Goal: Task Accomplishment & Management: Use online tool/utility

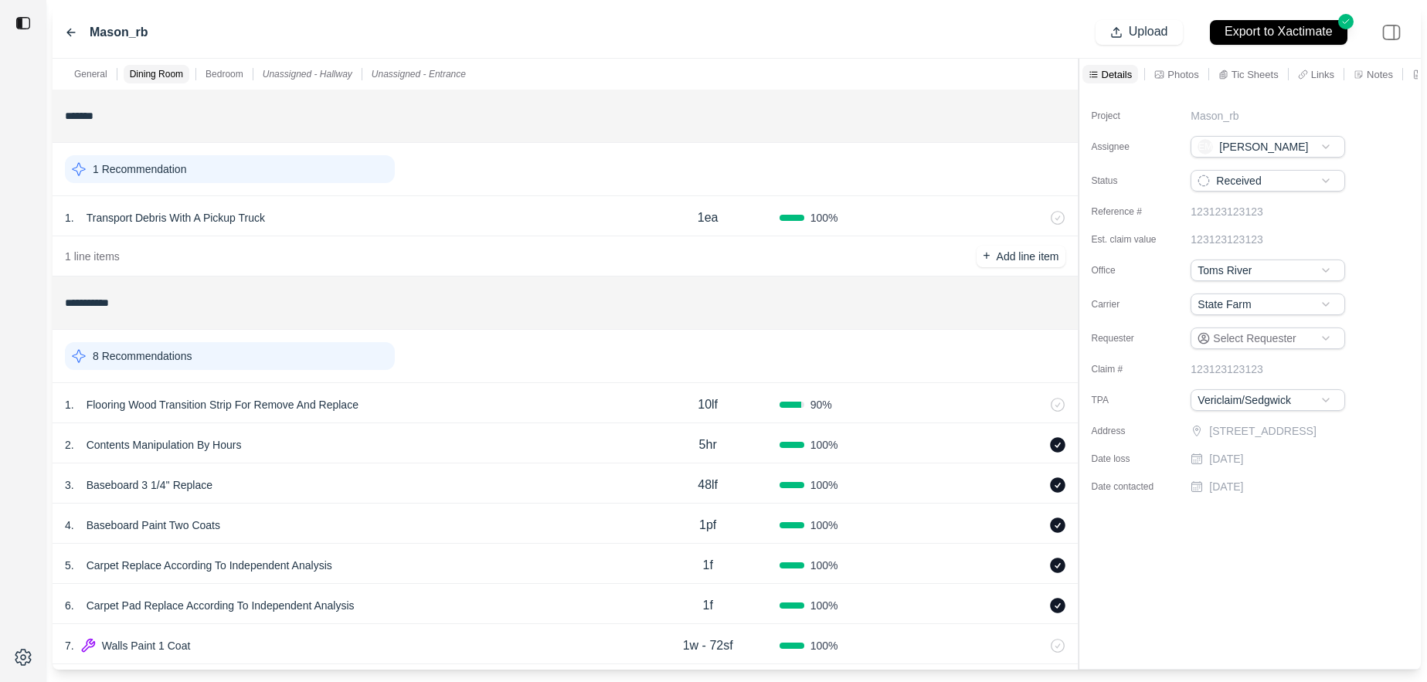
scroll to position [330, 0]
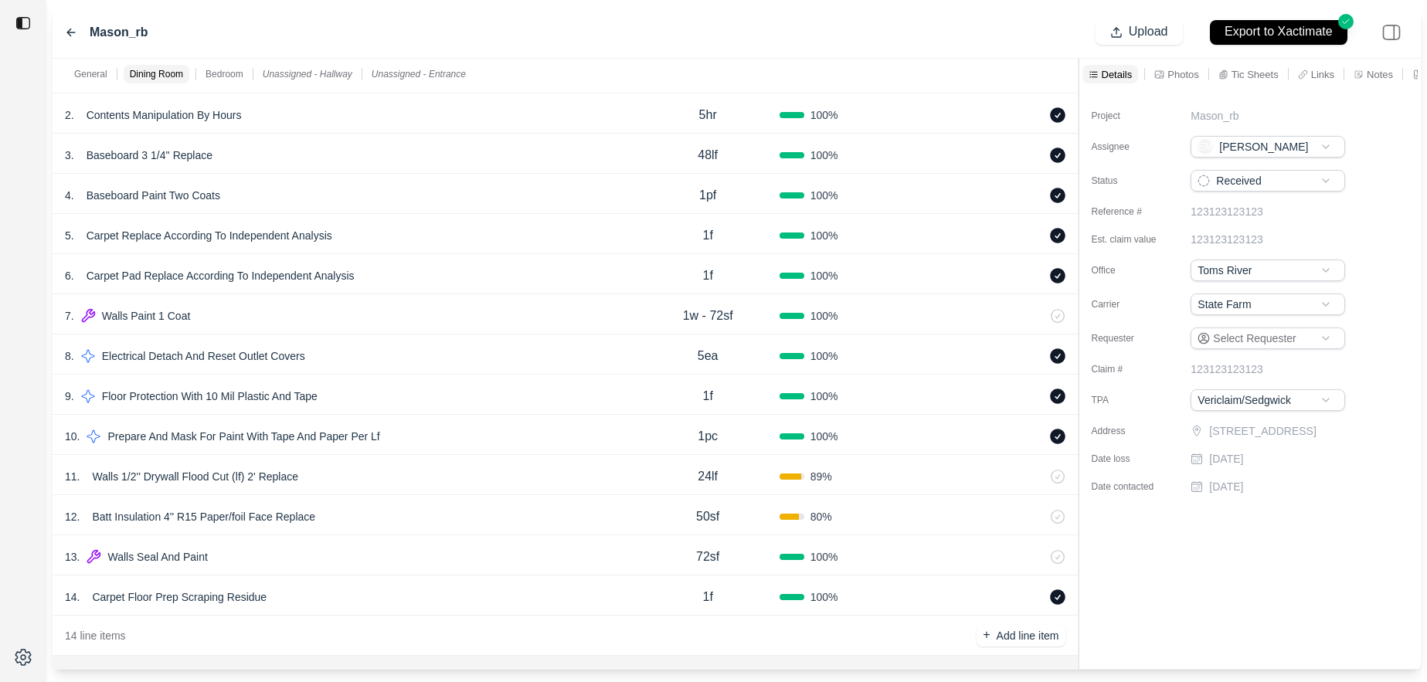
click at [68, 31] on icon at bounding box center [71, 32] width 8 height 7
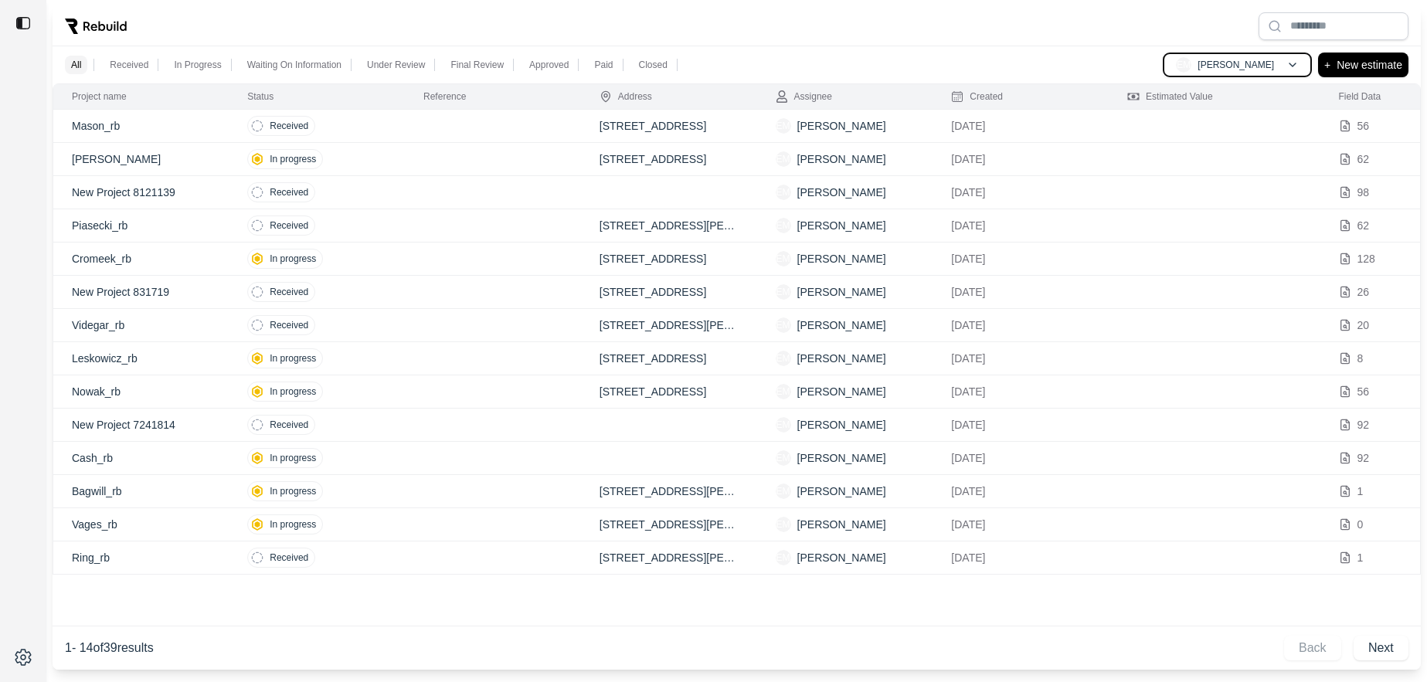
click at [1287, 70] on button "EM [PERSON_NAME]" at bounding box center [1236, 65] width 149 height 25
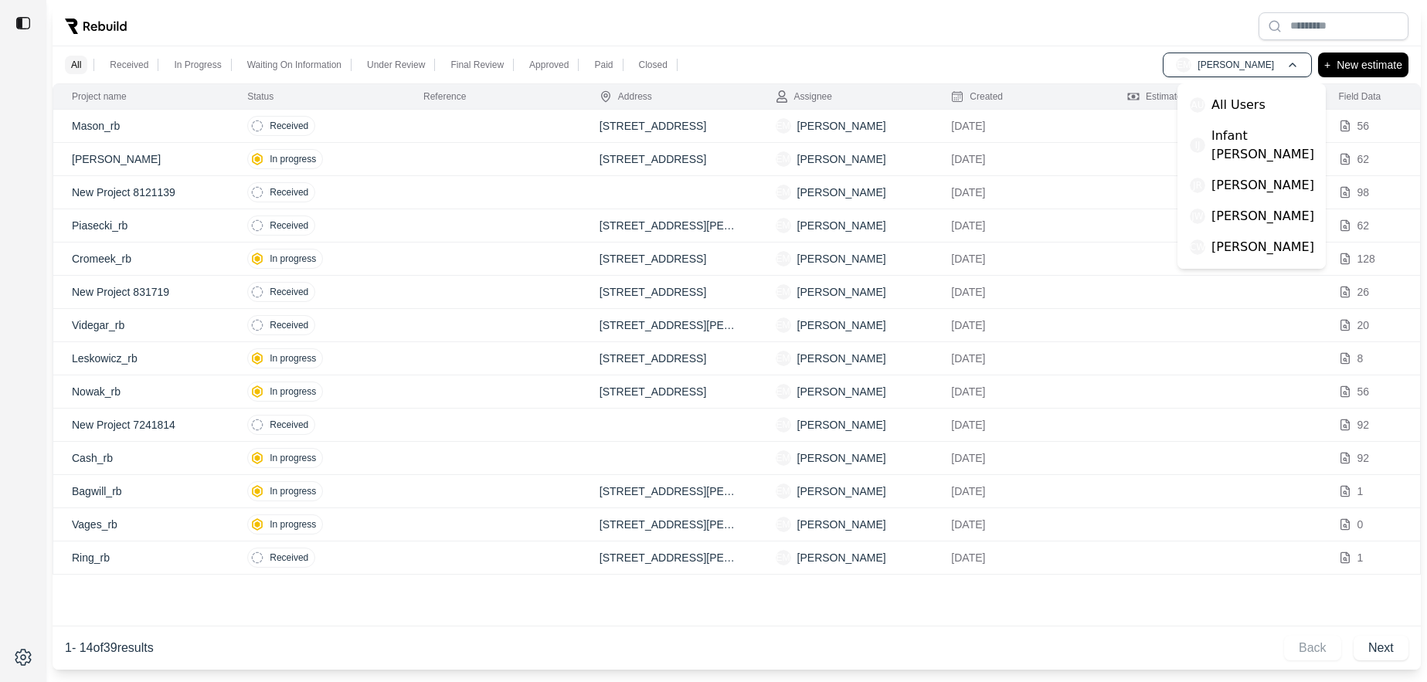
click at [1259, 238] on p "[PERSON_NAME]" at bounding box center [1262, 247] width 103 height 19
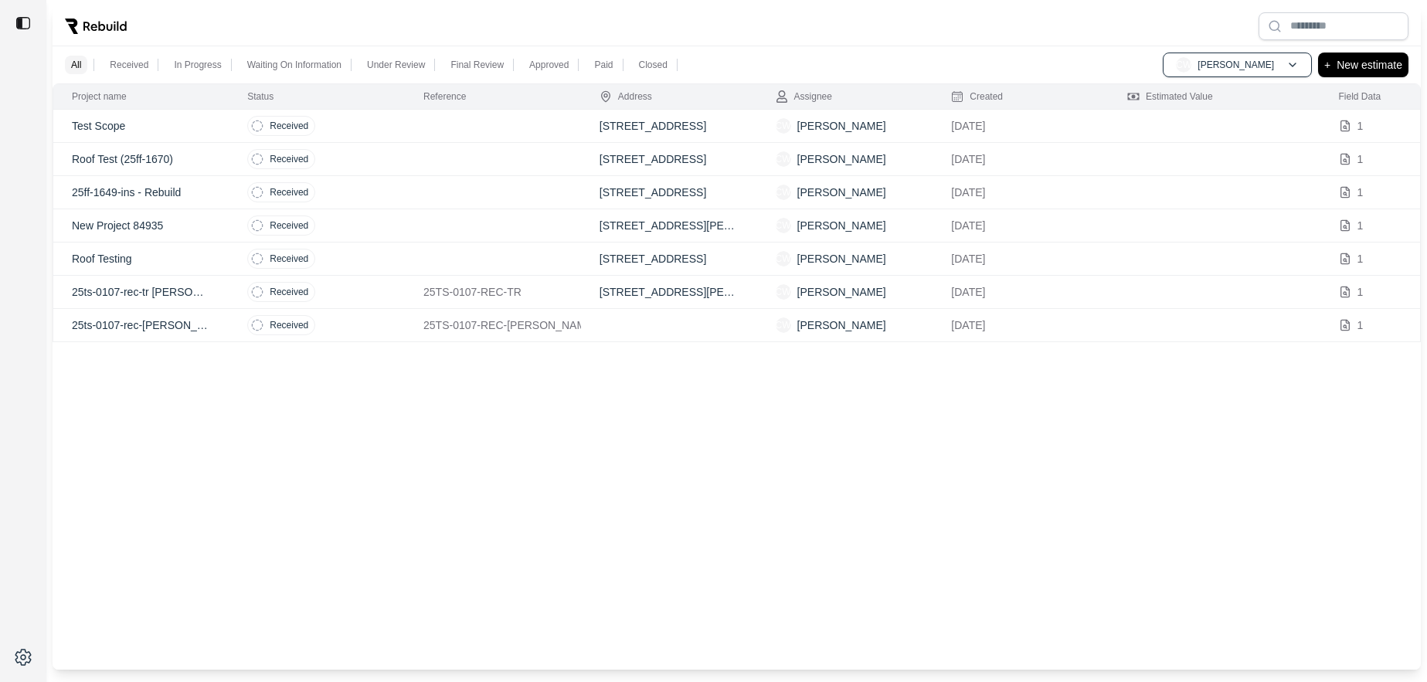
click at [395, 202] on td "Received" at bounding box center [317, 192] width 176 height 33
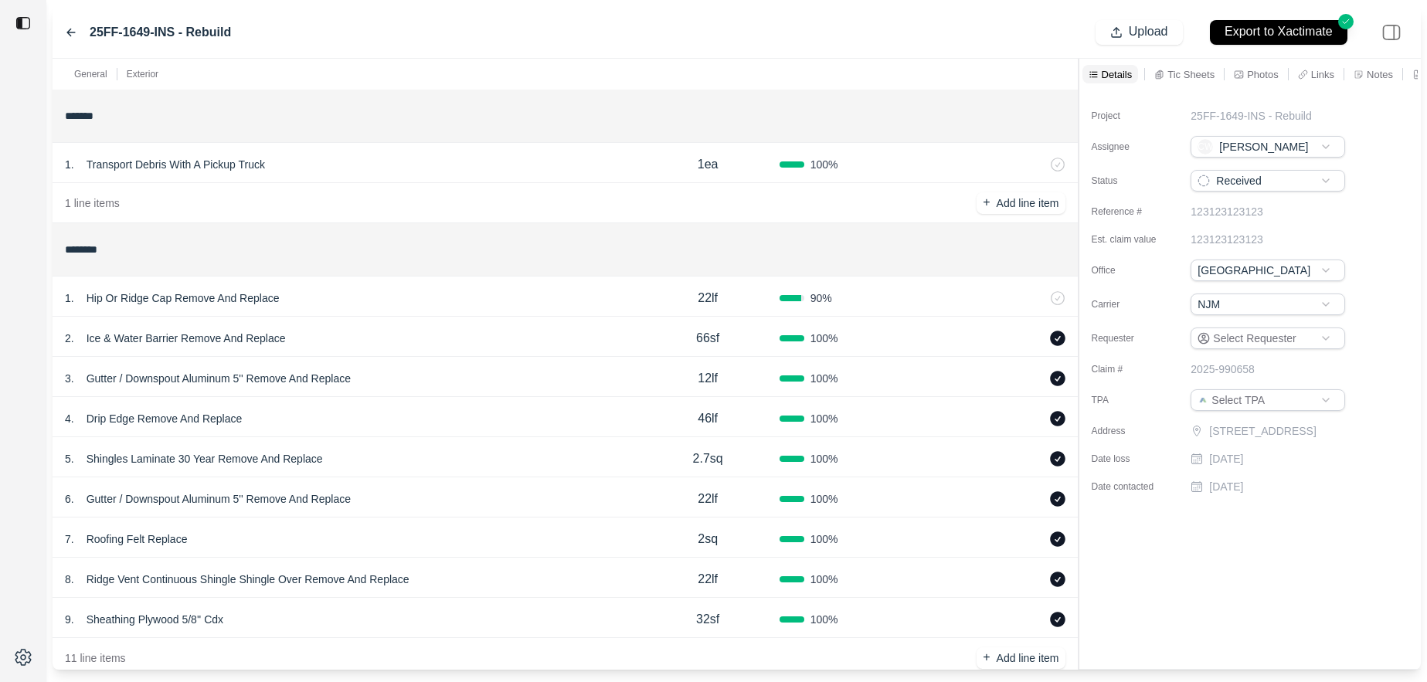
scroll to position [33, 0]
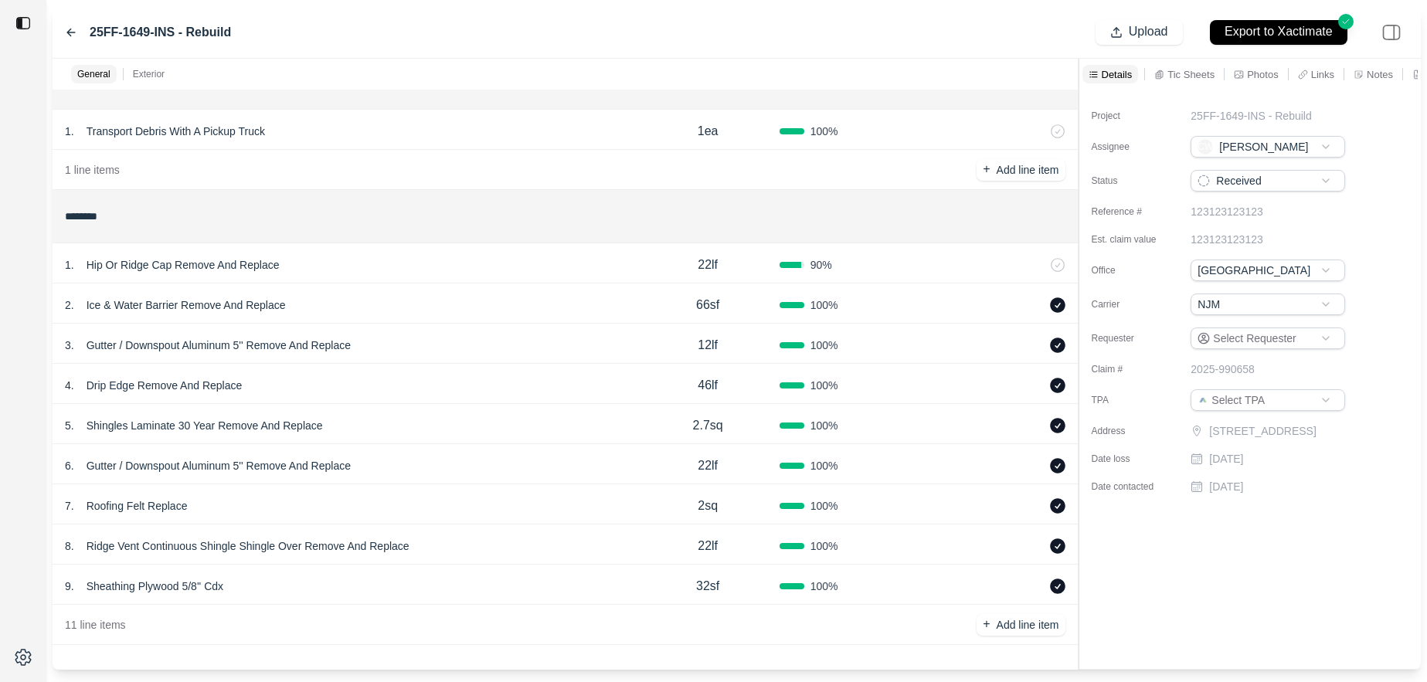
click at [531, 299] on div "2 . Ice & Water Barrier Remove And Replace" at bounding box center [351, 305] width 572 height 22
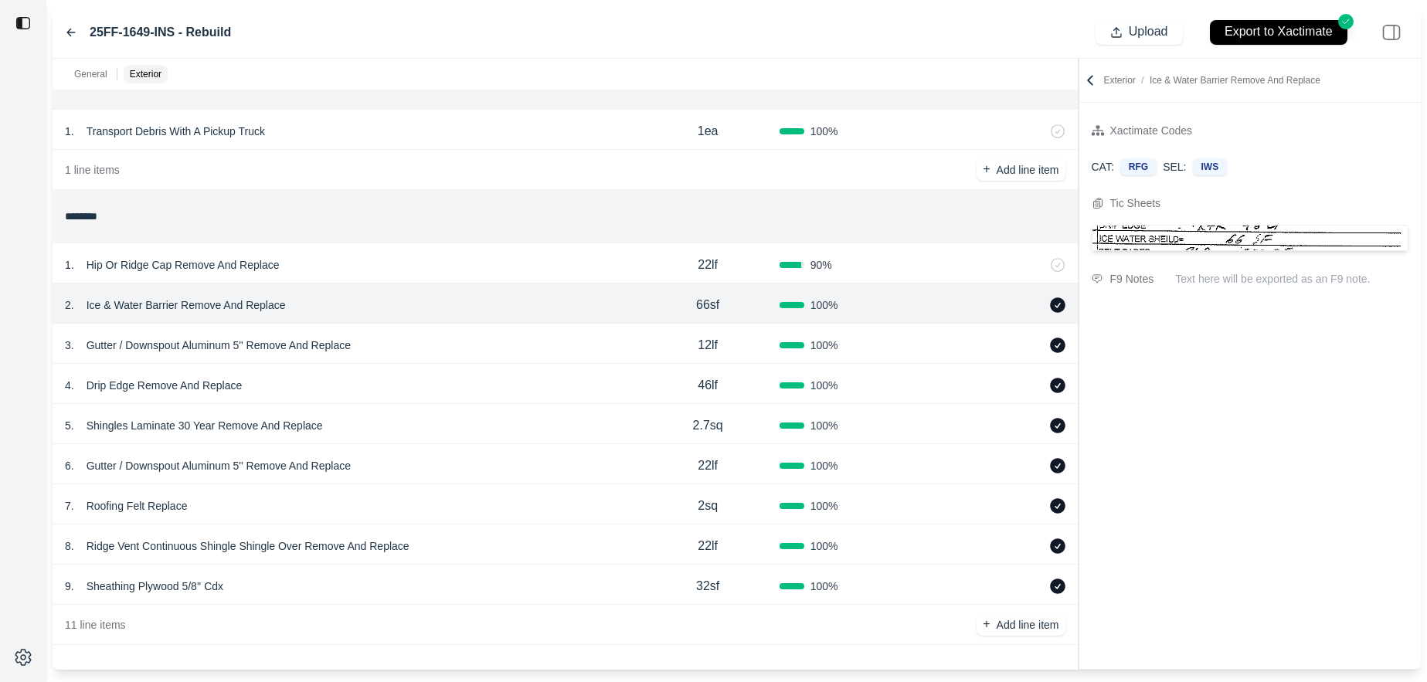
click at [521, 331] on div "3 . Gutter / Downspout Aluminum 5'' Remove And Replace 12lf 100 %" at bounding box center [565, 344] width 1025 height 40
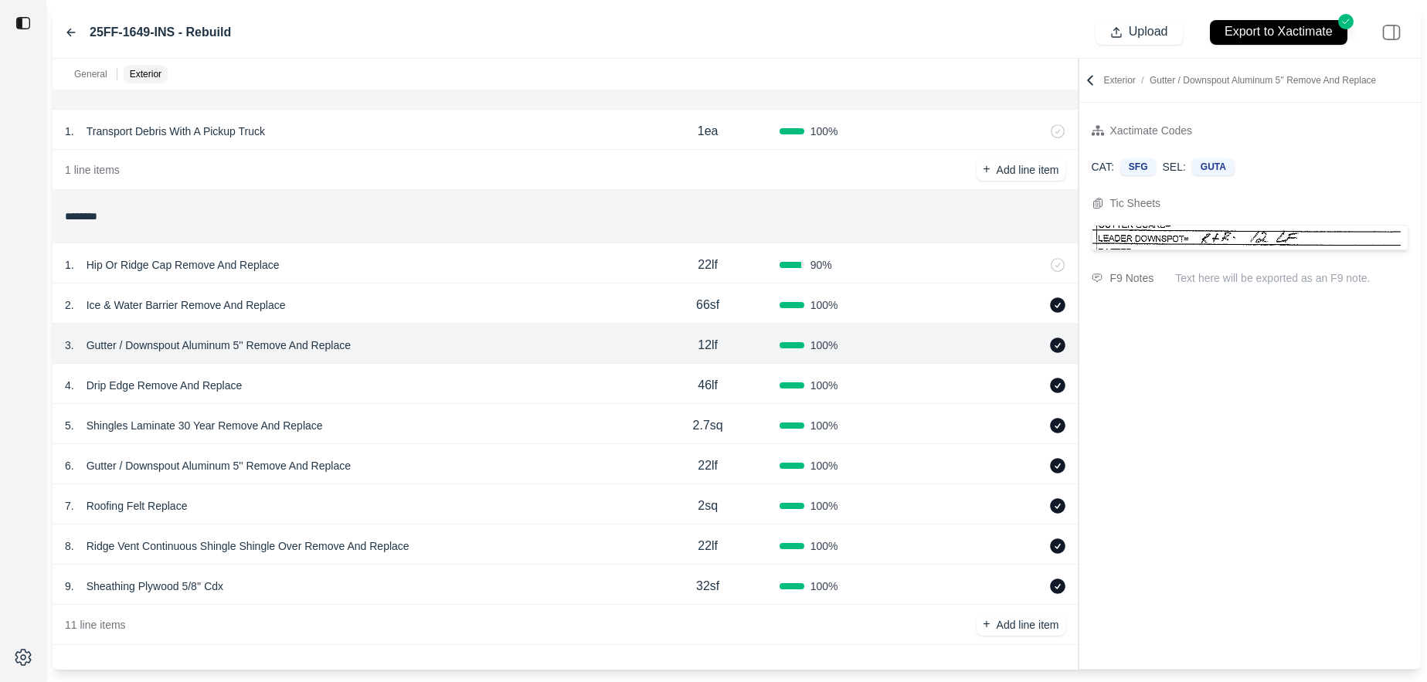
click at [517, 283] on div "2 . Ice & Water Barrier Remove And Replace 66sf 100 %" at bounding box center [565, 303] width 1025 height 40
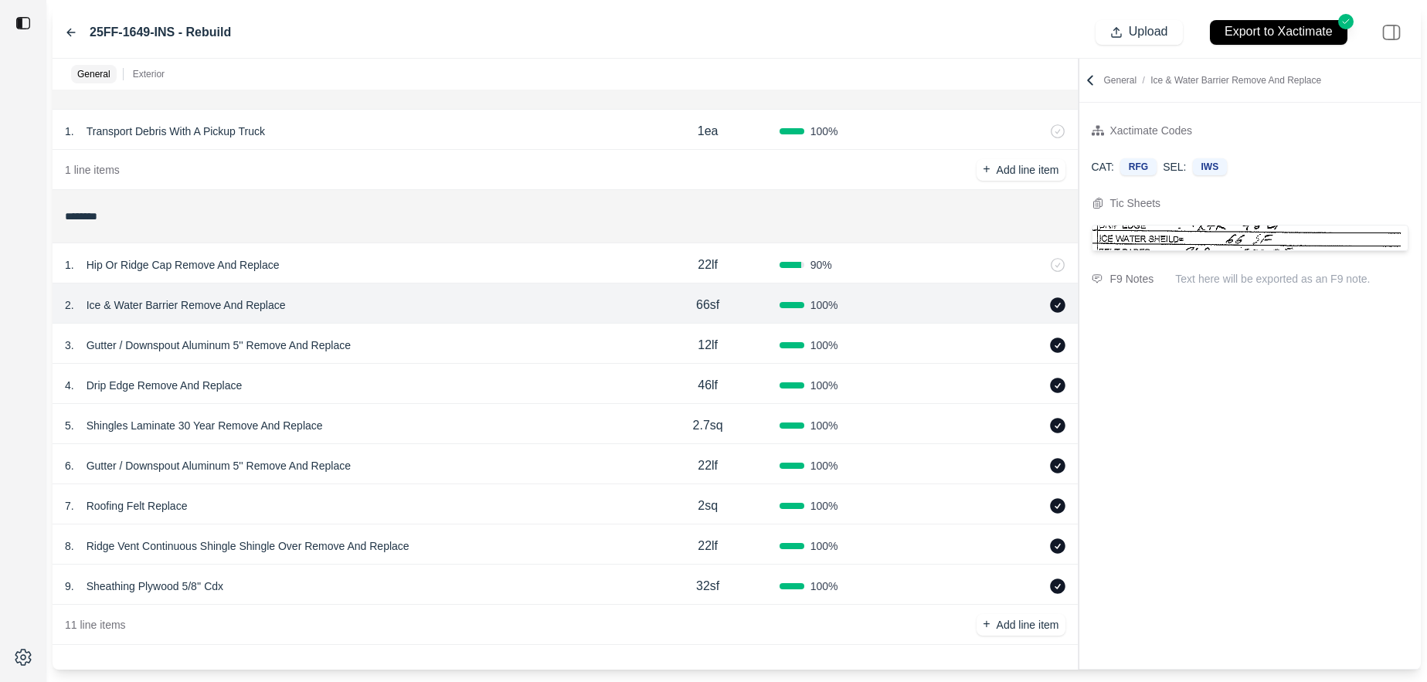
click at [1090, 79] on icon at bounding box center [1090, 80] width 5 height 8
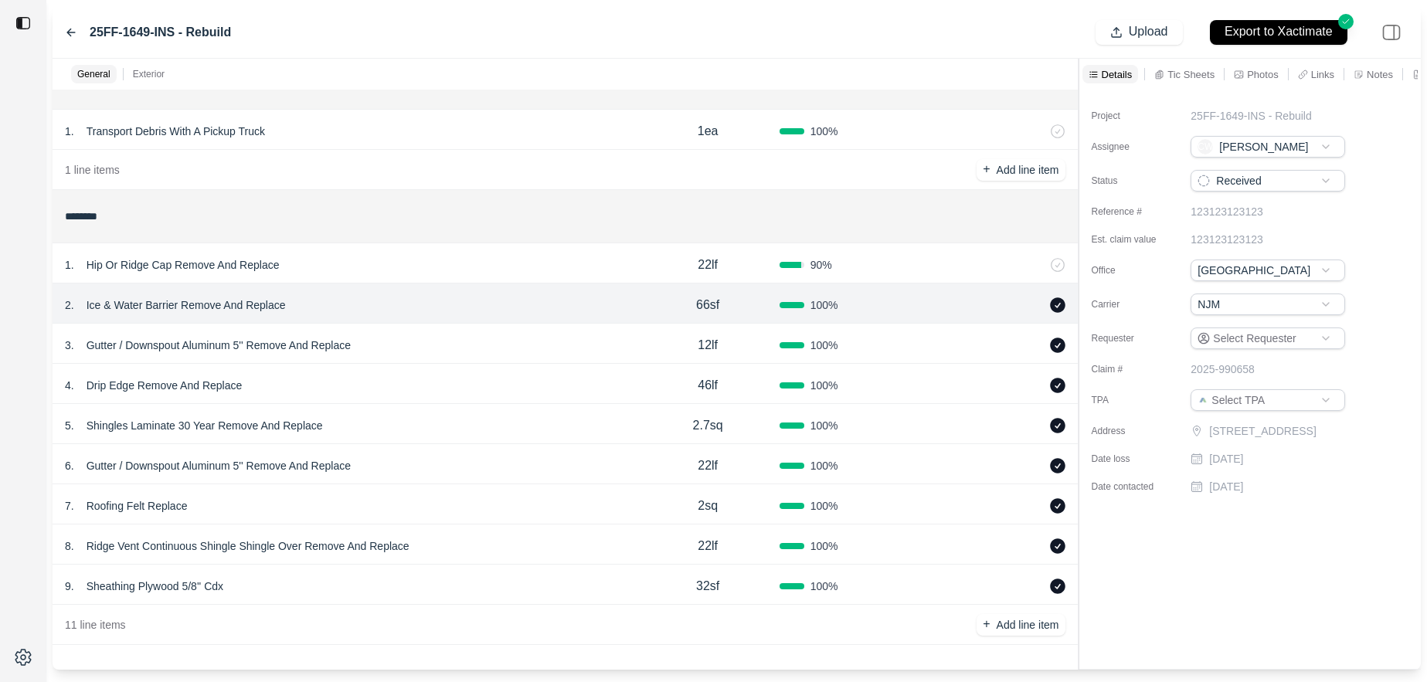
click at [1183, 80] on p "Tic Sheets" at bounding box center [1190, 74] width 47 height 13
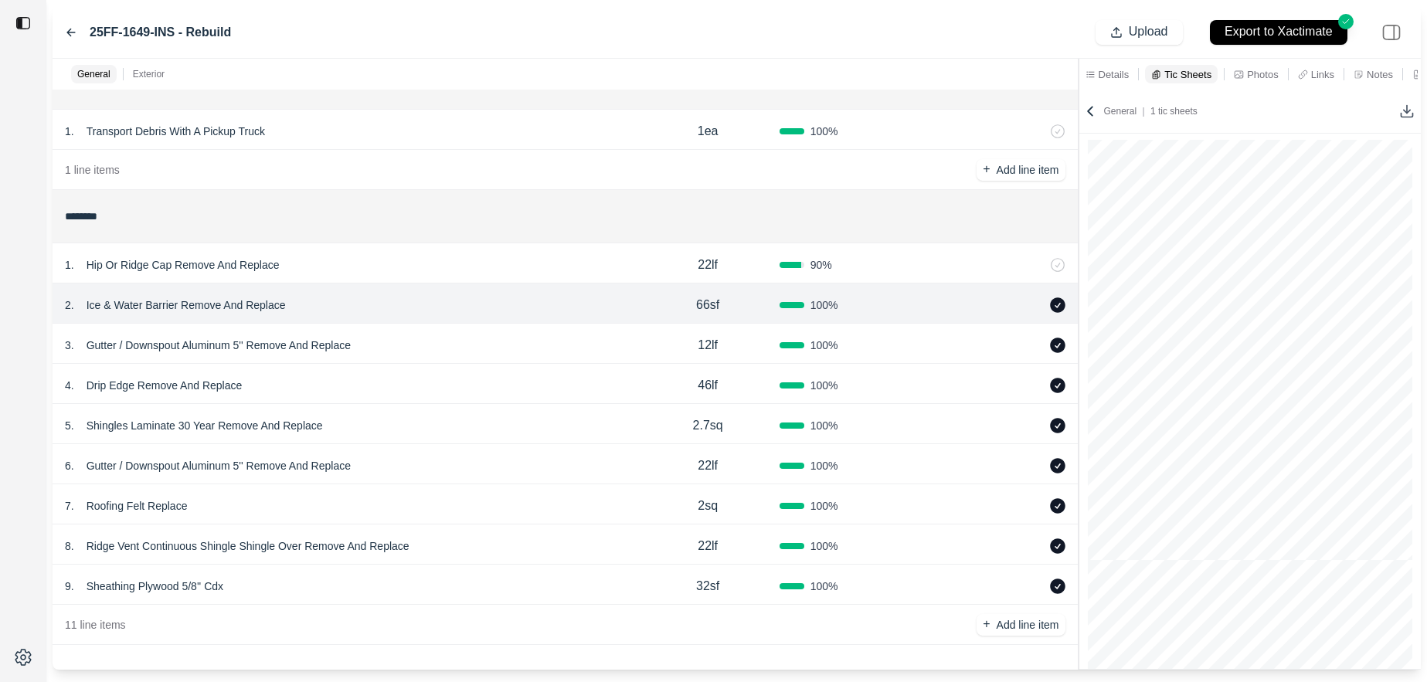
click at [1092, 105] on icon at bounding box center [1089, 110] width 15 height 15
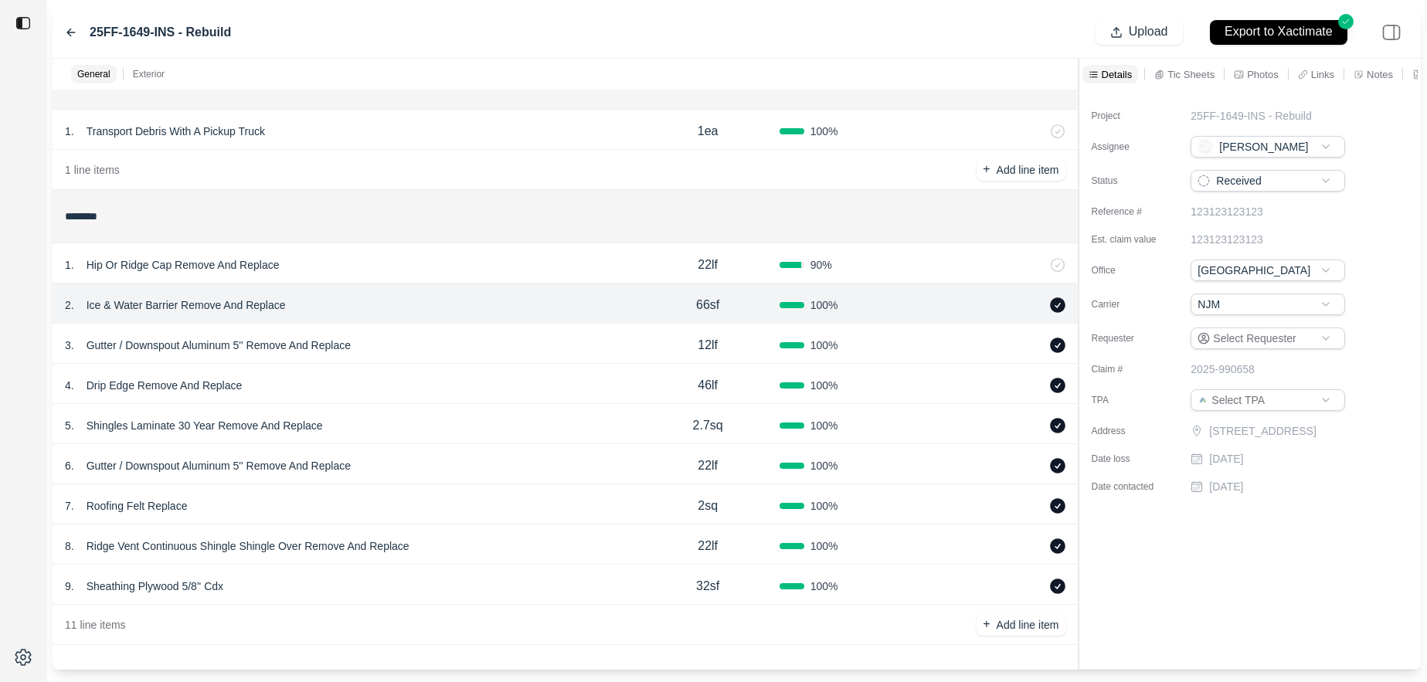
scroll to position [0, 0]
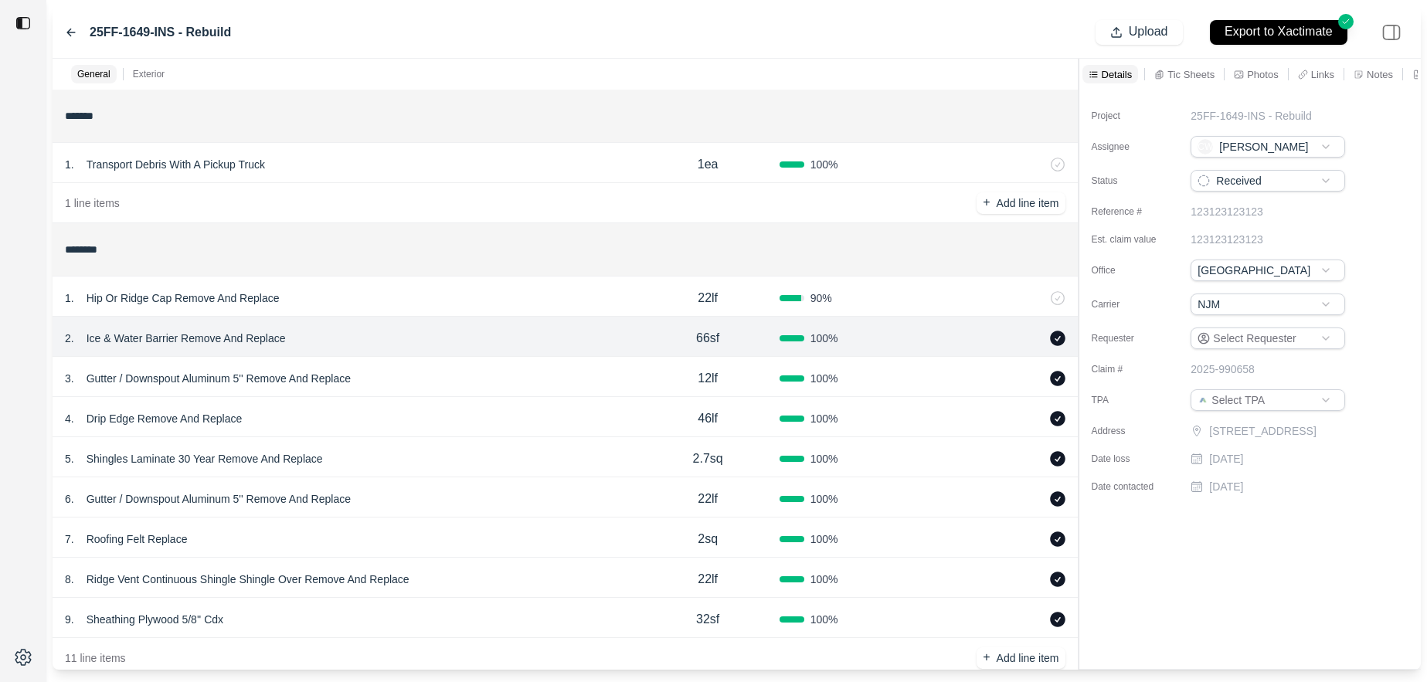
click at [416, 424] on div "4 . Drip Edge Remove And Replace" at bounding box center [351, 419] width 572 height 22
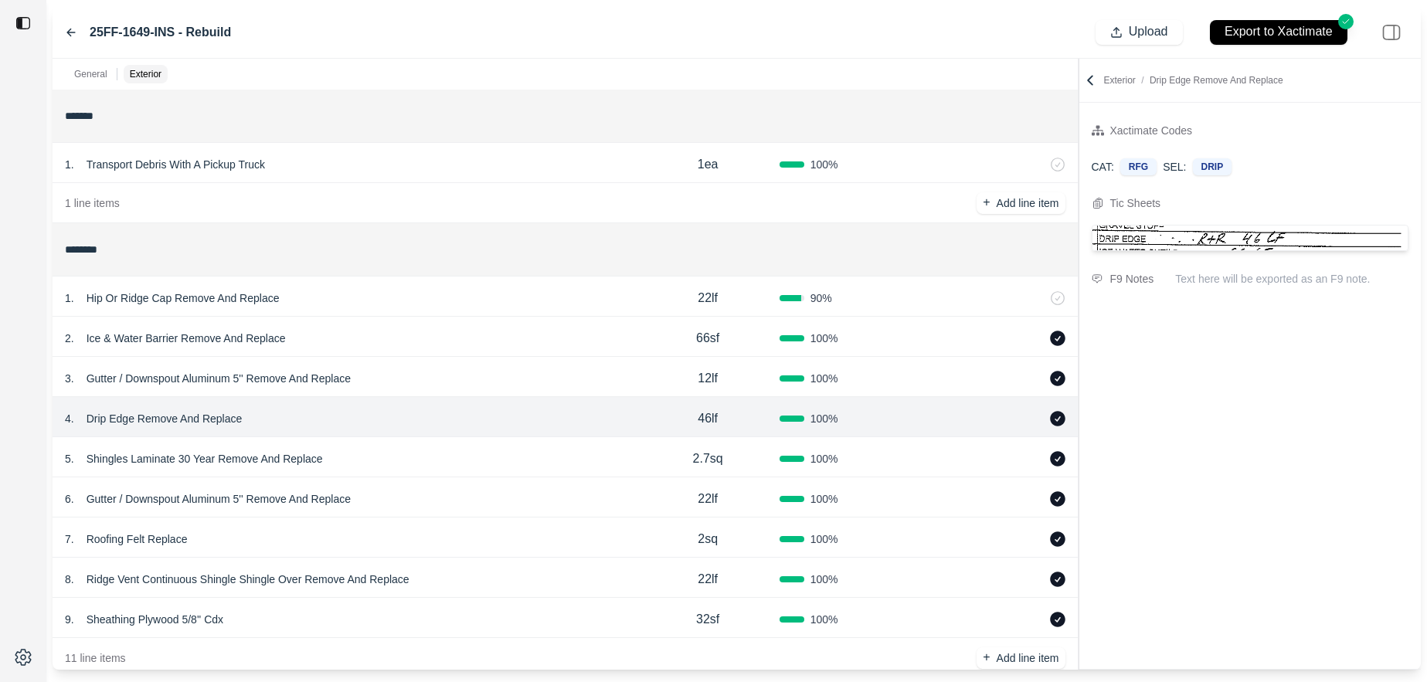
click at [422, 480] on div "6 . Gutter / Downspout Aluminum 5'' Remove And Replace 22lf 100 %" at bounding box center [565, 497] width 1025 height 40
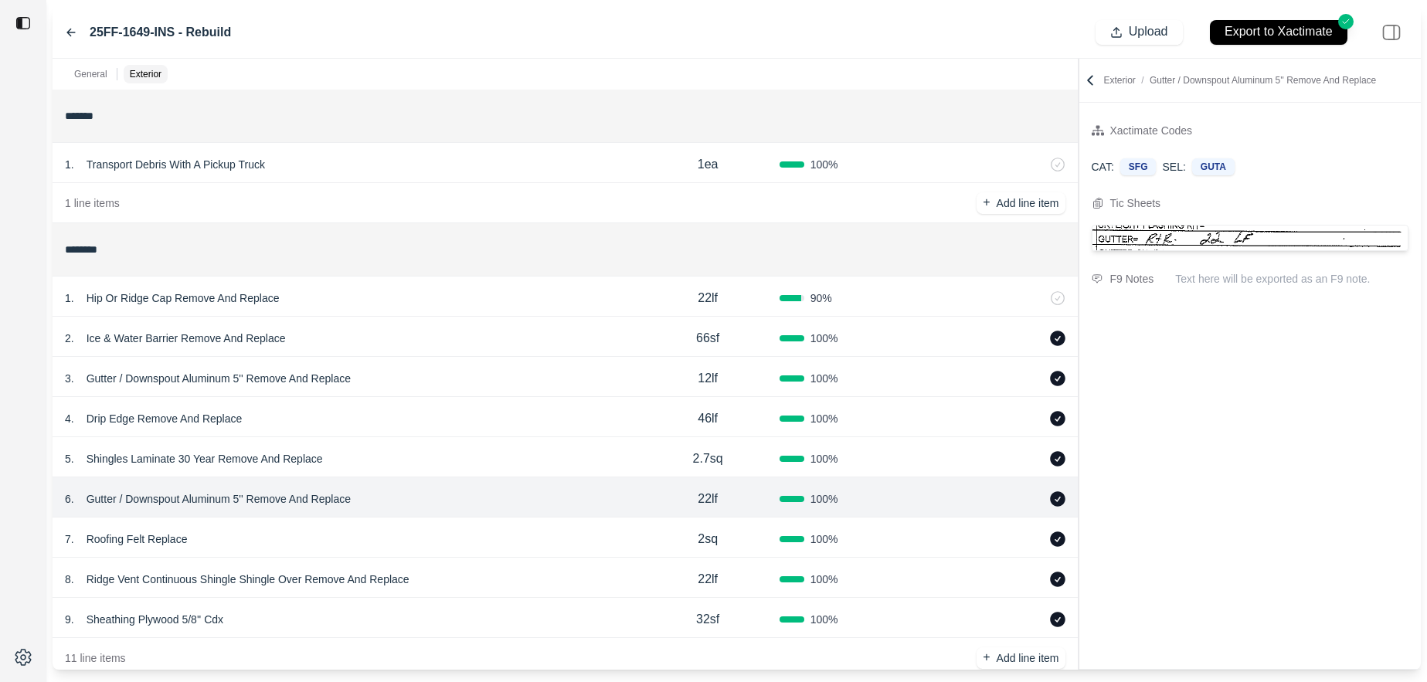
click at [422, 521] on div "7 . Roofing Felt Replace 2sq 100 %" at bounding box center [565, 537] width 1025 height 40
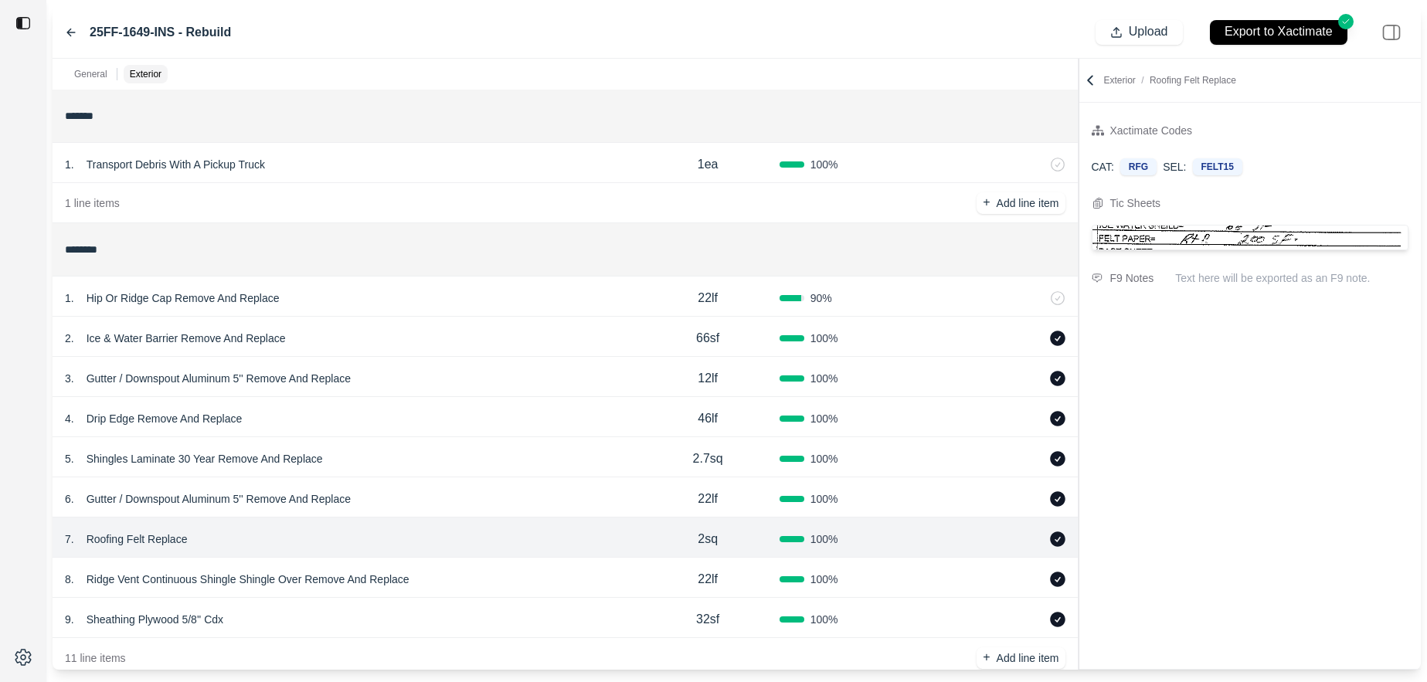
click at [73, 32] on icon at bounding box center [71, 32] width 12 height 12
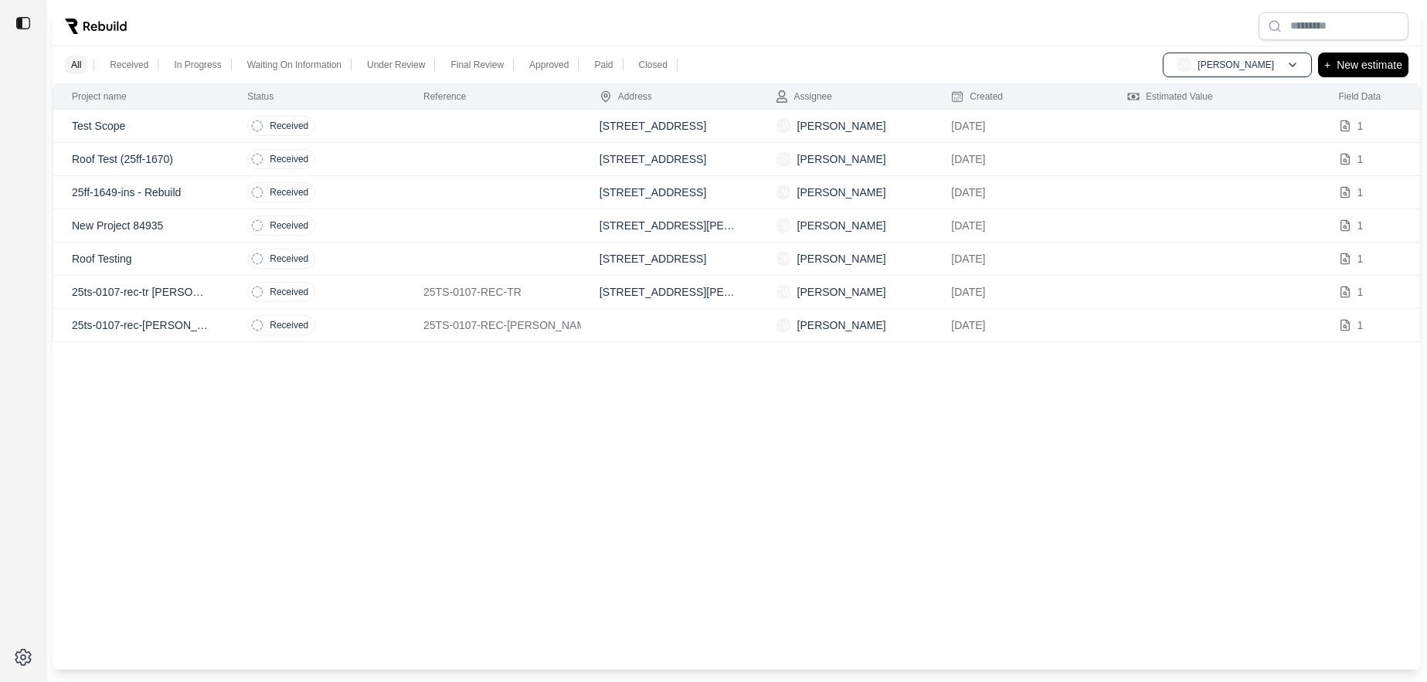
click at [203, 165] on p "Roof Test (25ff-1670)" at bounding box center [141, 158] width 138 height 15
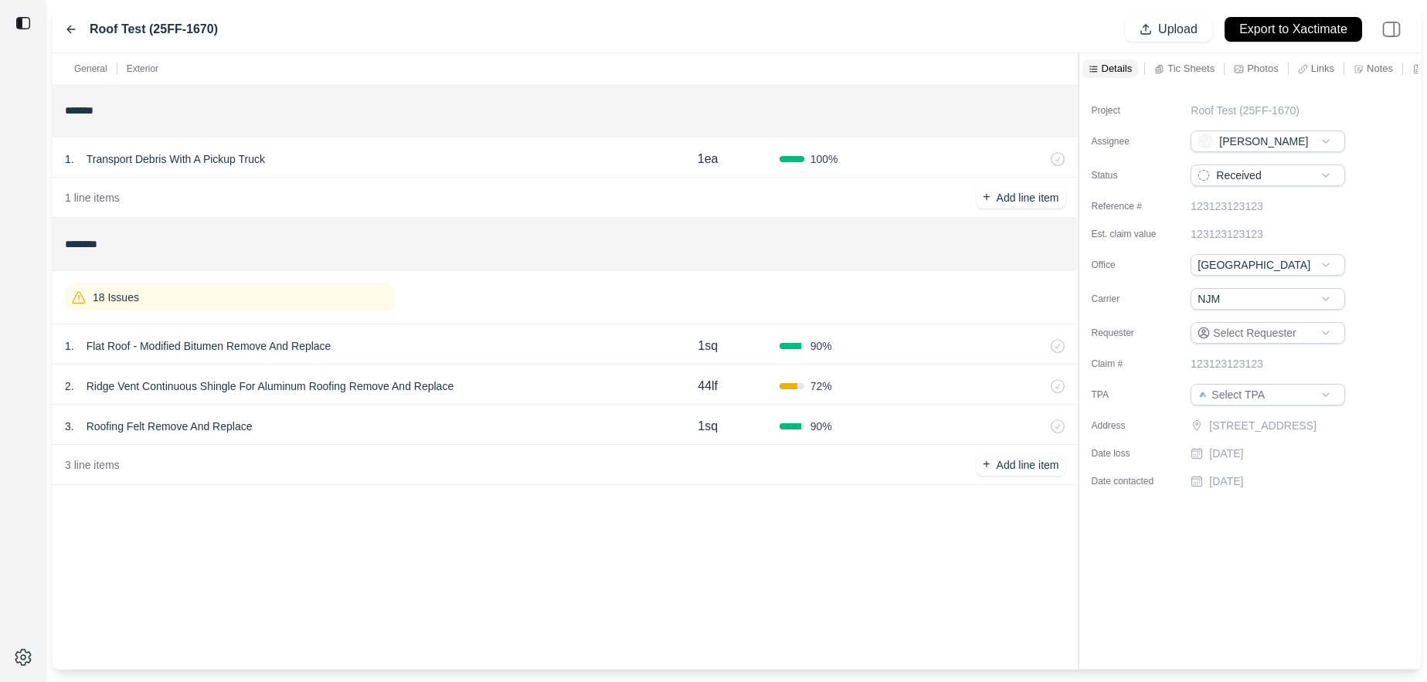
click at [70, 29] on icon at bounding box center [71, 29] width 8 height 7
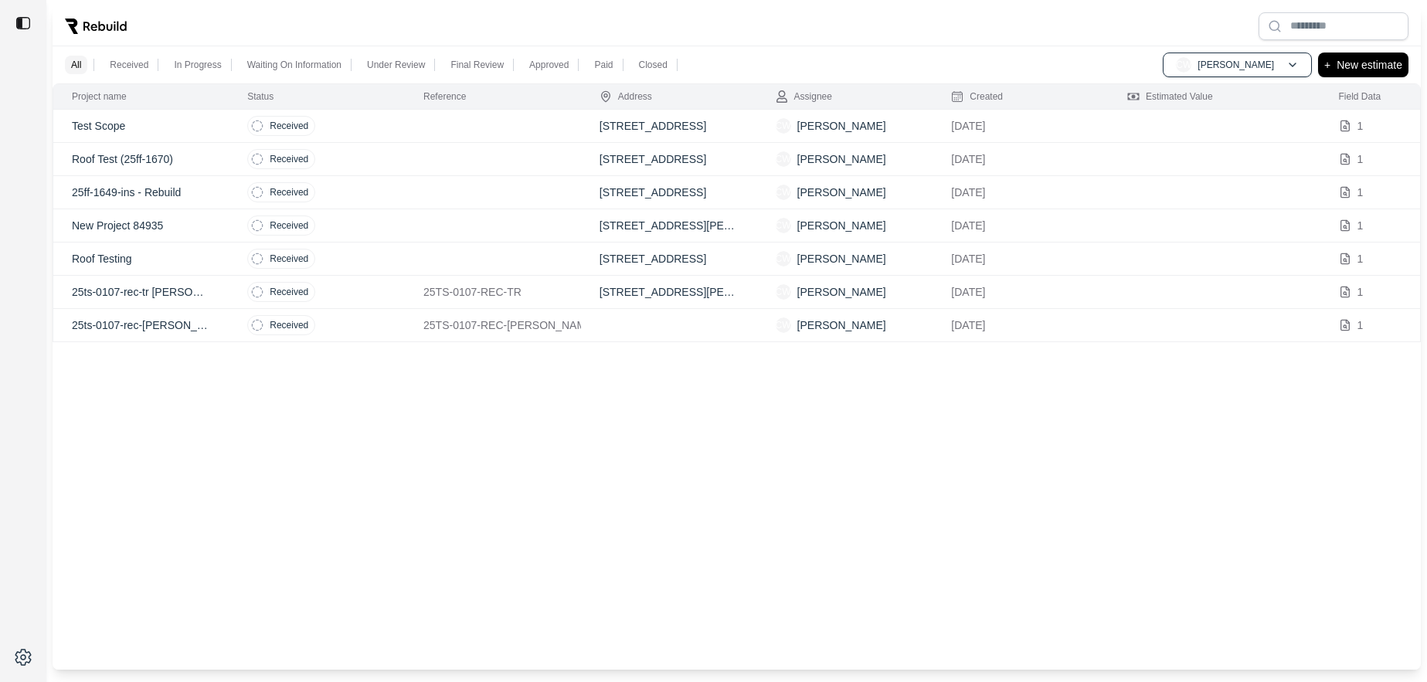
click at [211, 129] on td "Test Scope" at bounding box center [141, 126] width 176 height 33
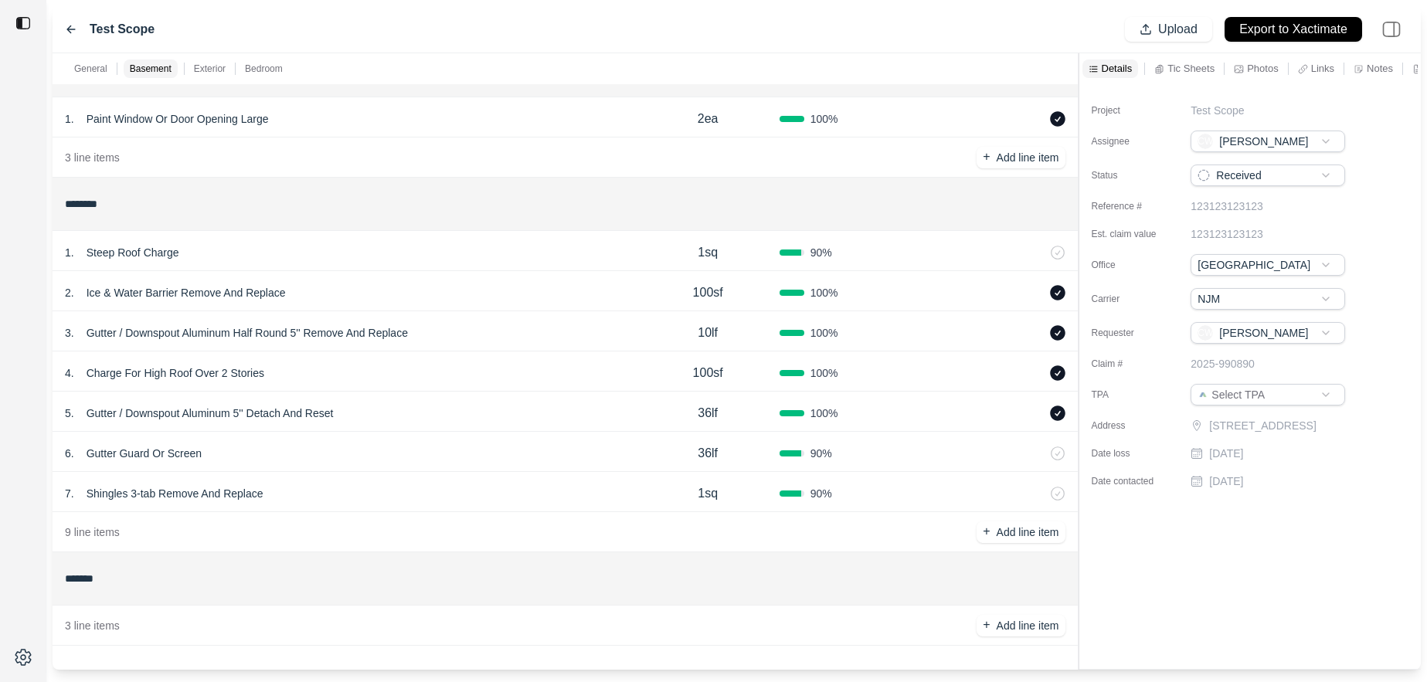
scroll to position [175, 0]
click at [72, 32] on icon at bounding box center [71, 29] width 12 height 12
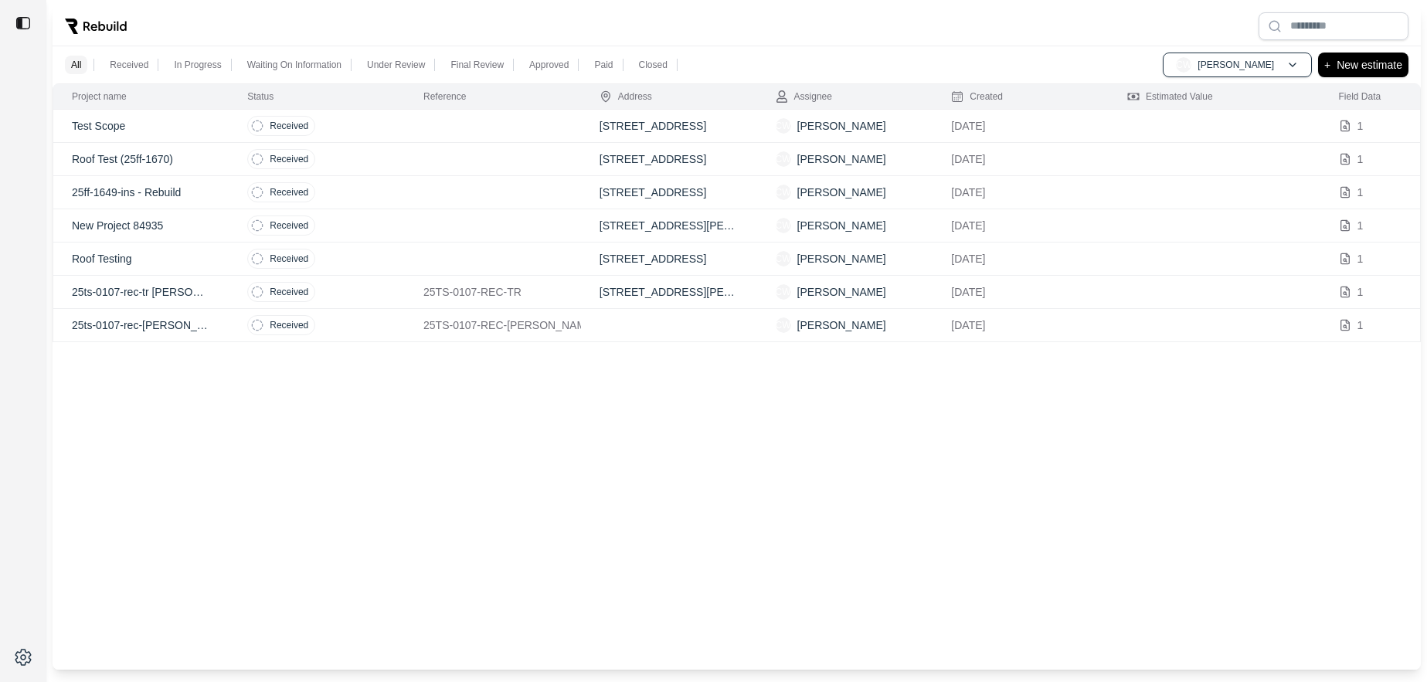
click at [219, 222] on td "New Project 84935" at bounding box center [141, 225] width 176 height 33
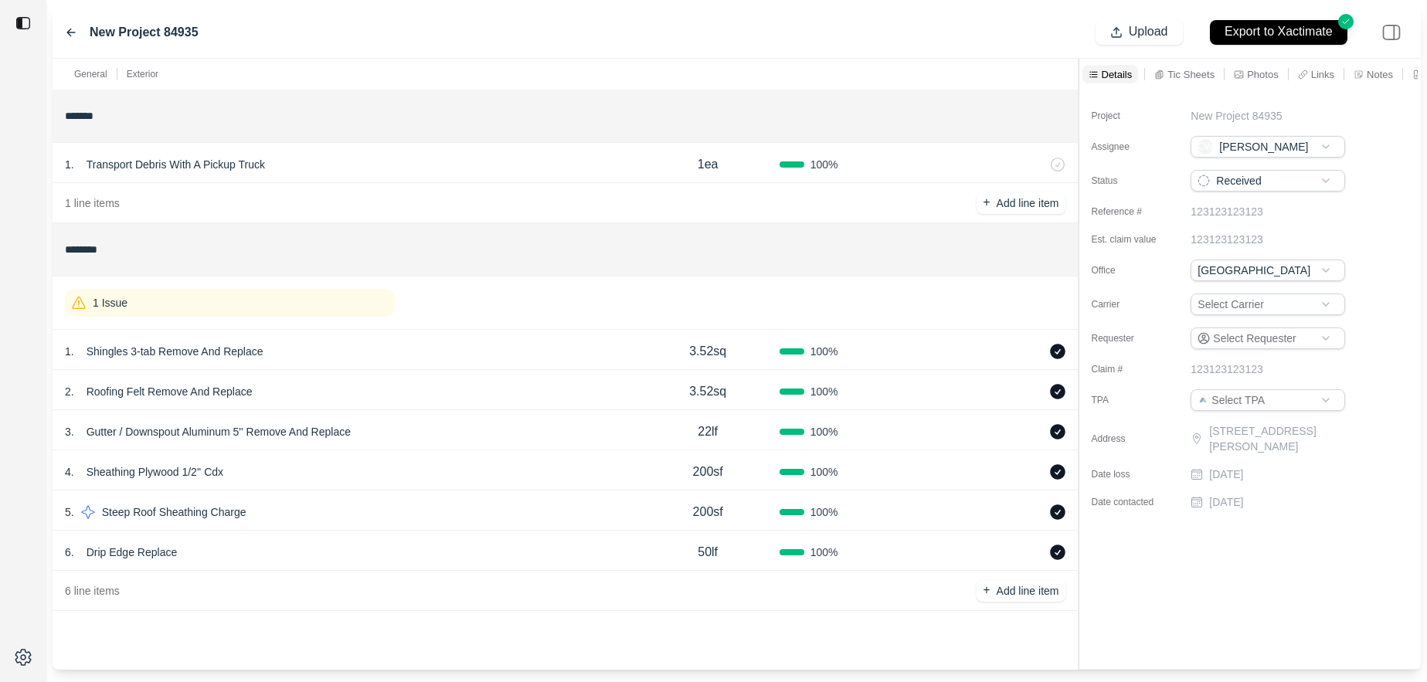
click at [275, 304] on div "1 Issue" at bounding box center [230, 303] width 330 height 28
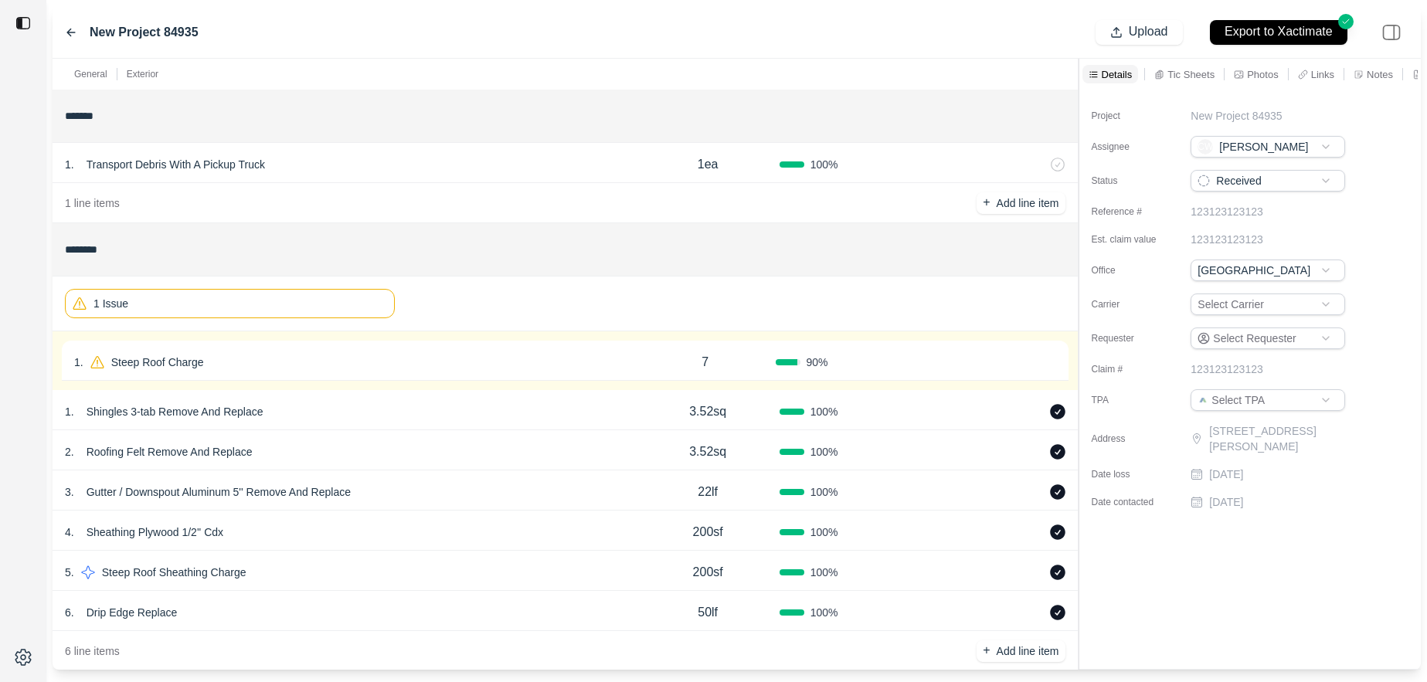
scroll to position [26, 0]
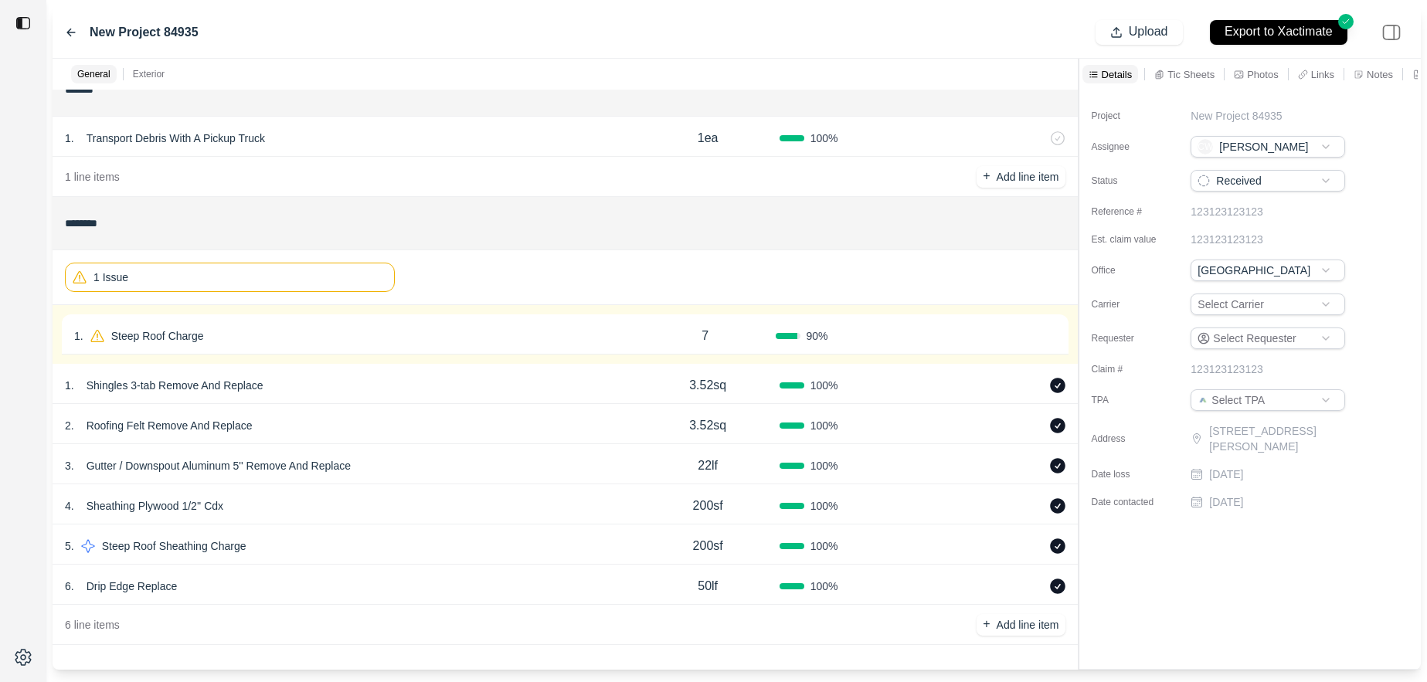
click at [1053, 334] on icon at bounding box center [1049, 337] width 7 height 8
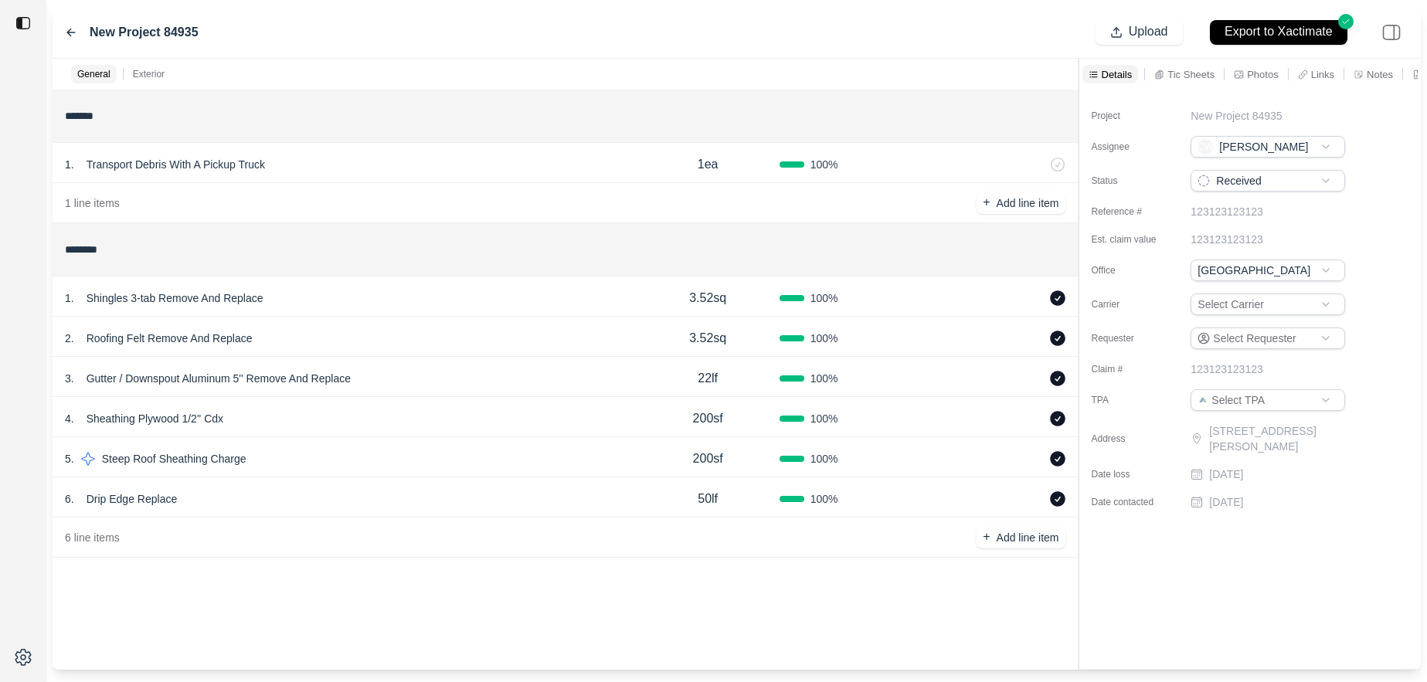
scroll to position [0, 0]
click at [71, 29] on icon at bounding box center [71, 32] width 12 height 12
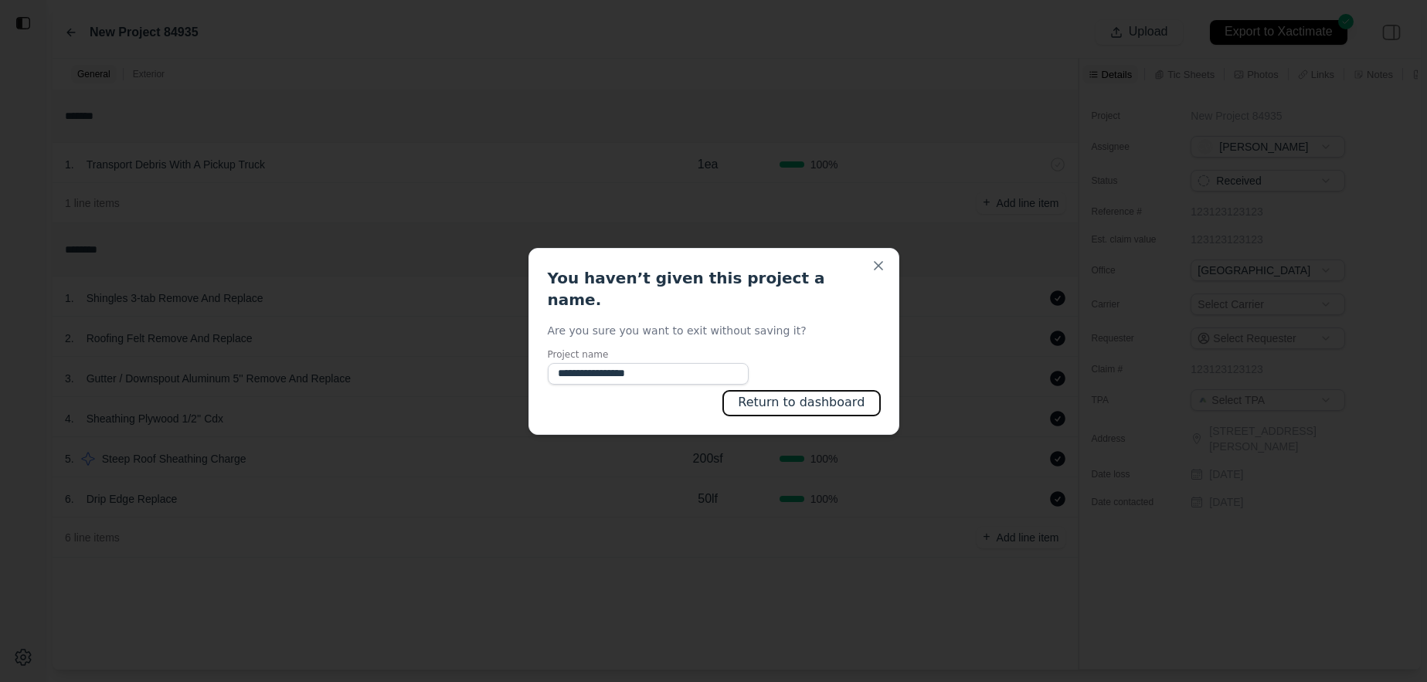
click at [799, 396] on button "Return to dashboard" at bounding box center [801, 403] width 156 height 25
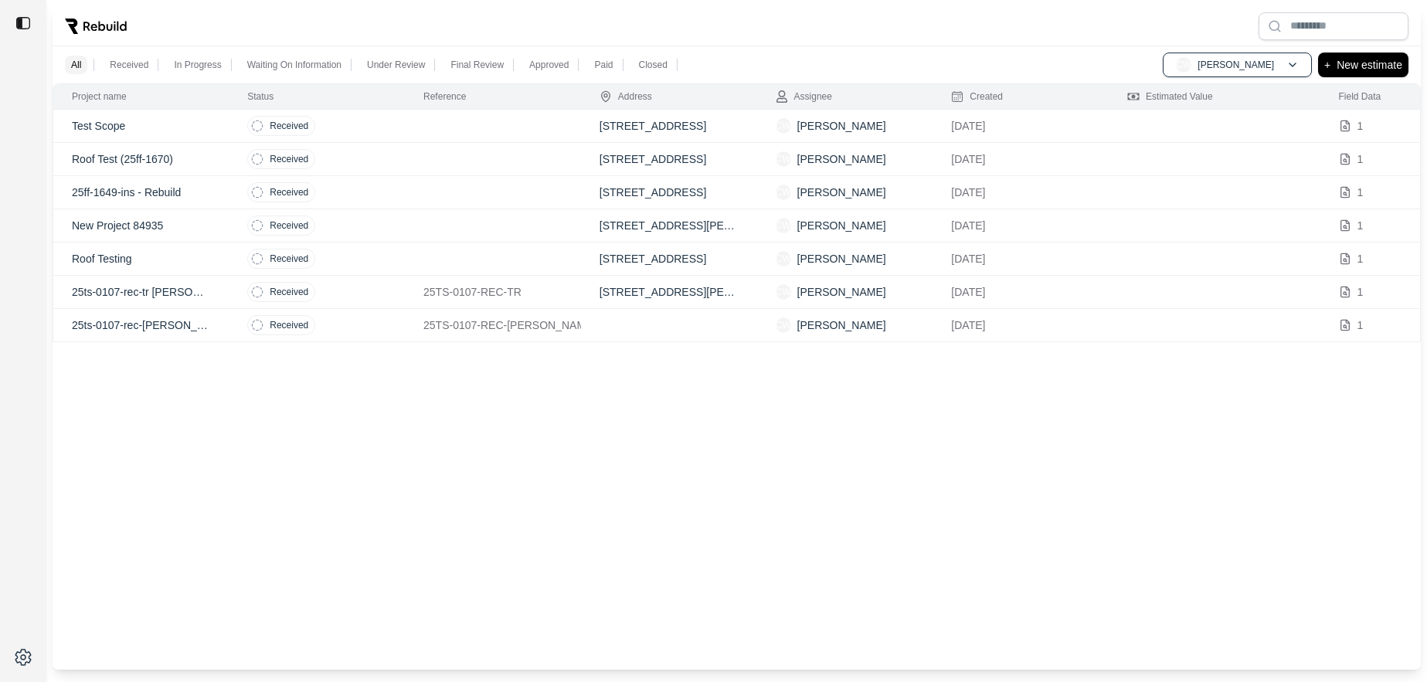
click at [181, 260] on p "Roof Testing" at bounding box center [141, 258] width 138 height 15
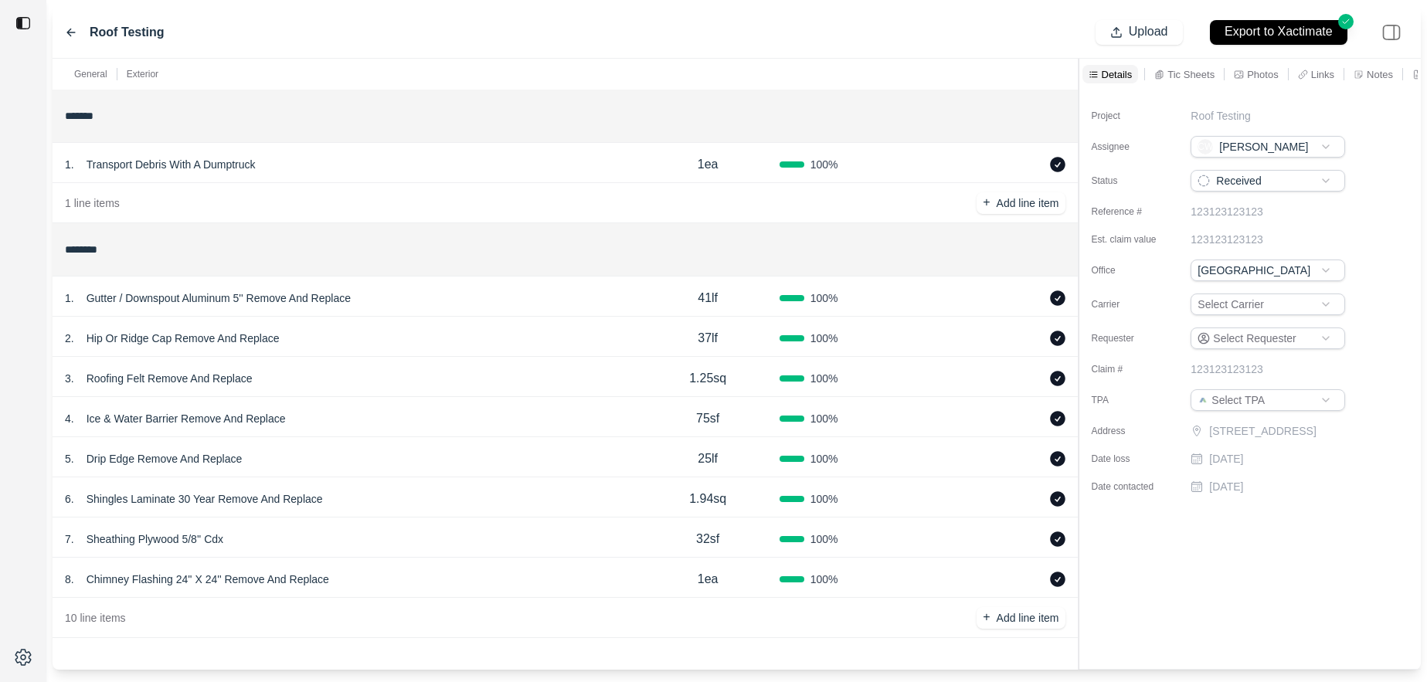
click at [72, 32] on icon at bounding box center [71, 32] width 8 height 7
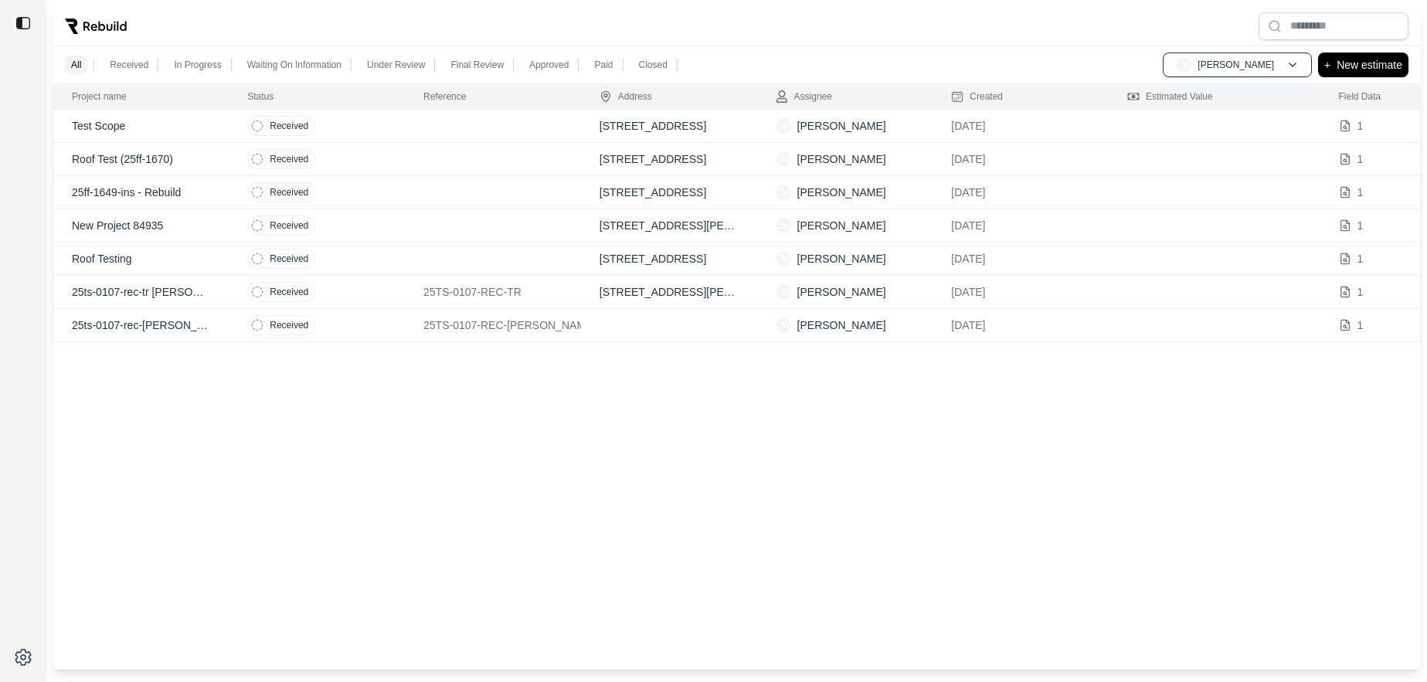
click at [220, 288] on td "25ts-0107-rec-tr [PERSON_NAME]" at bounding box center [141, 292] width 176 height 33
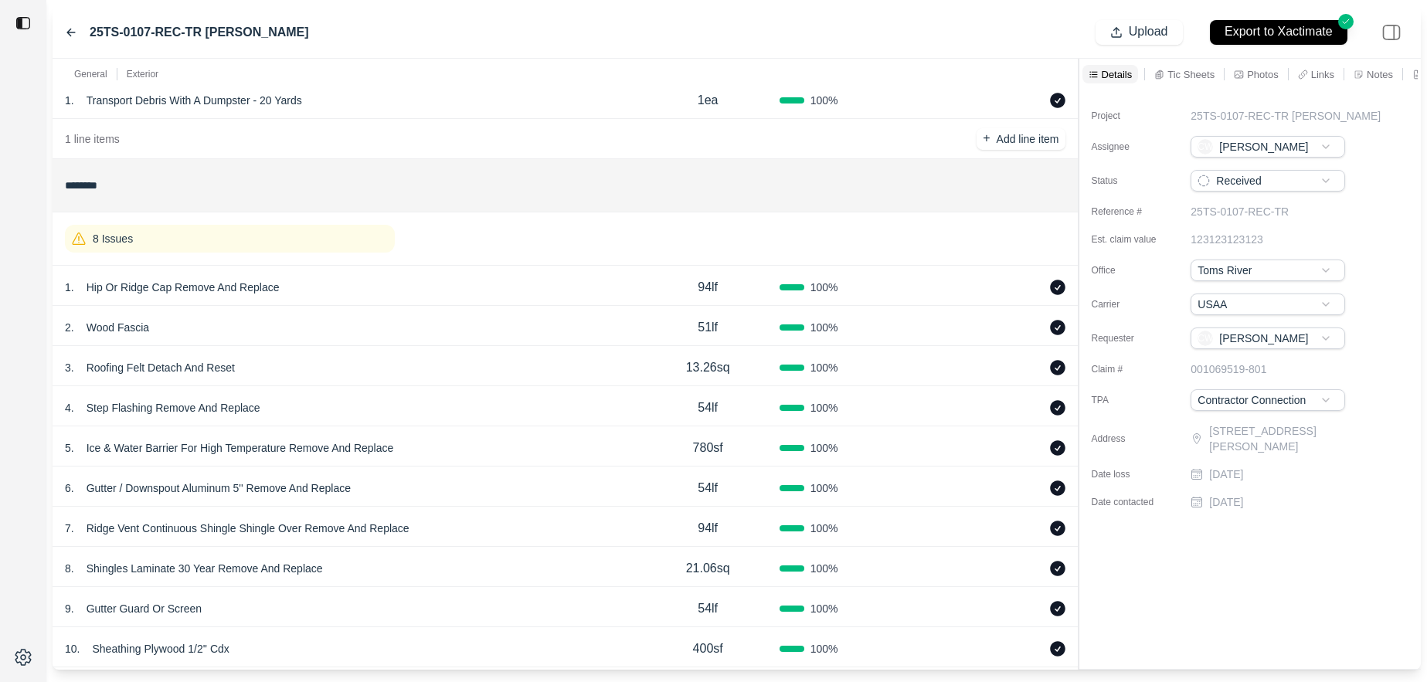
scroll to position [127, 0]
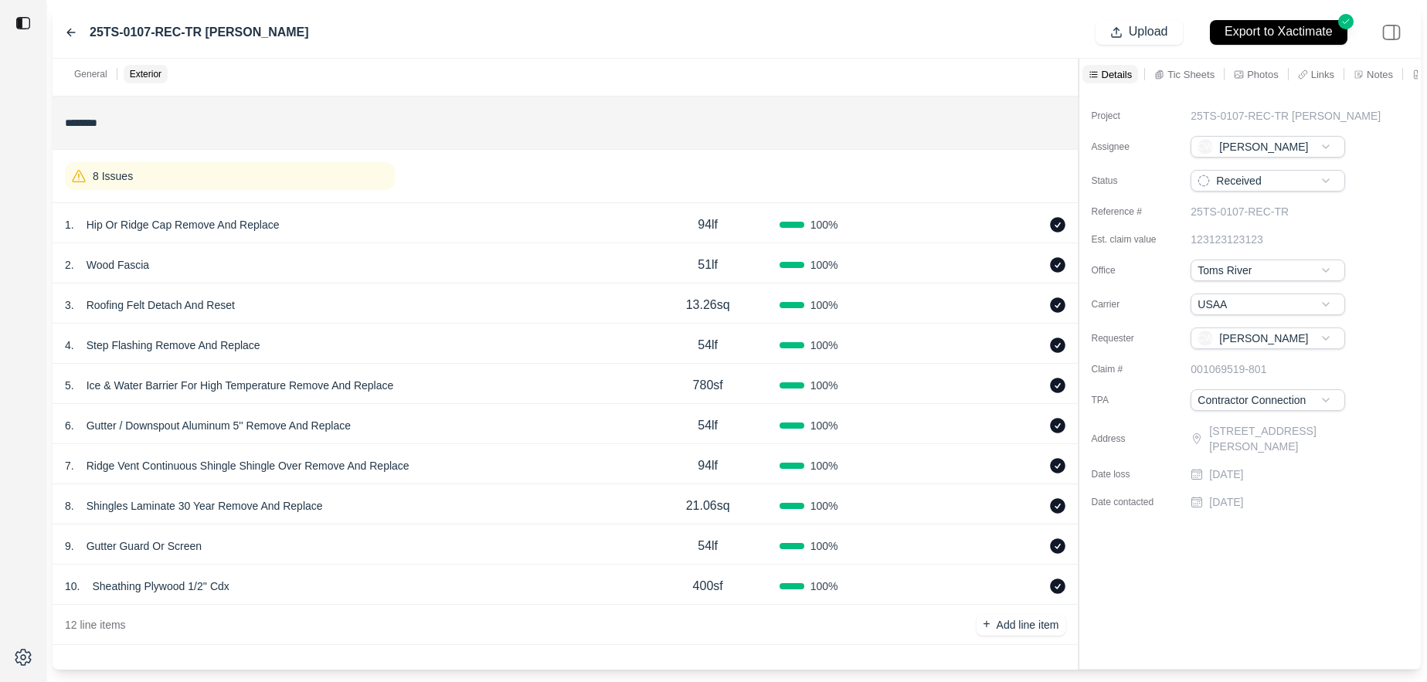
click at [73, 36] on icon at bounding box center [71, 32] width 12 height 12
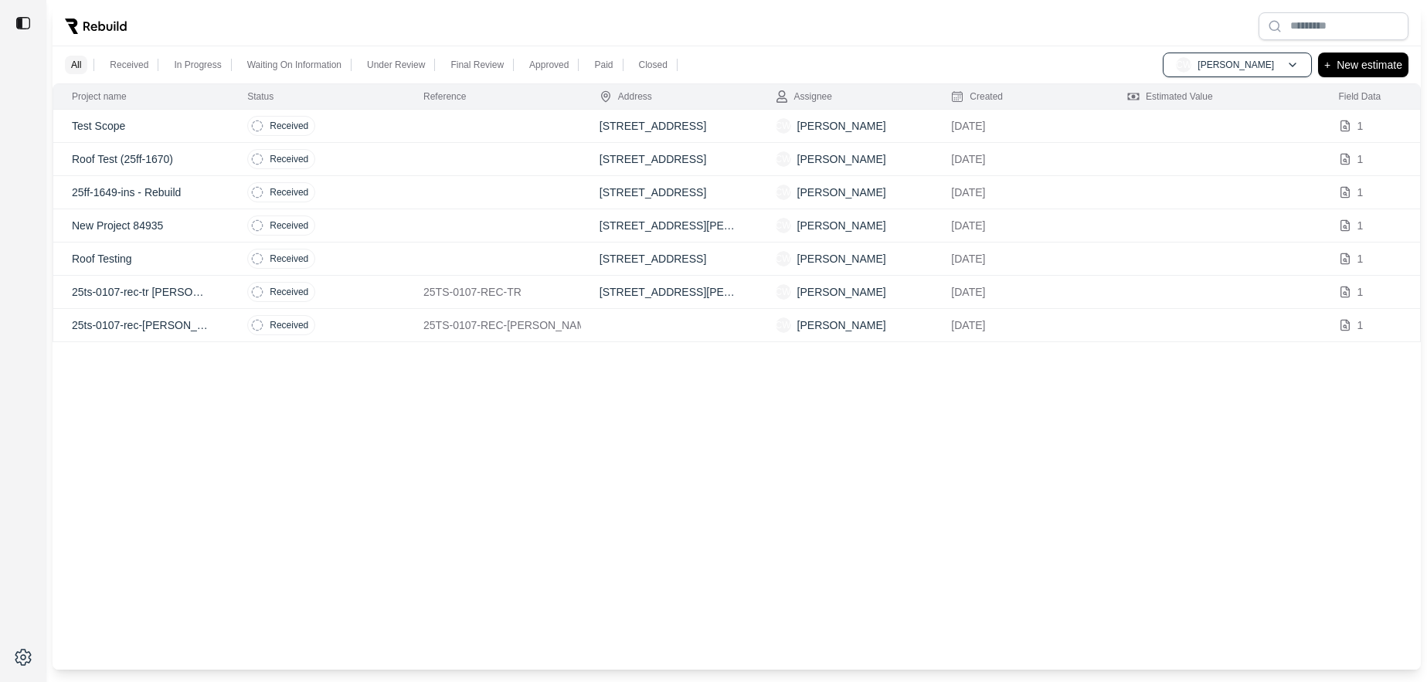
click at [210, 321] on td "25ts-0107-rec-[PERSON_NAME]" at bounding box center [141, 325] width 176 height 33
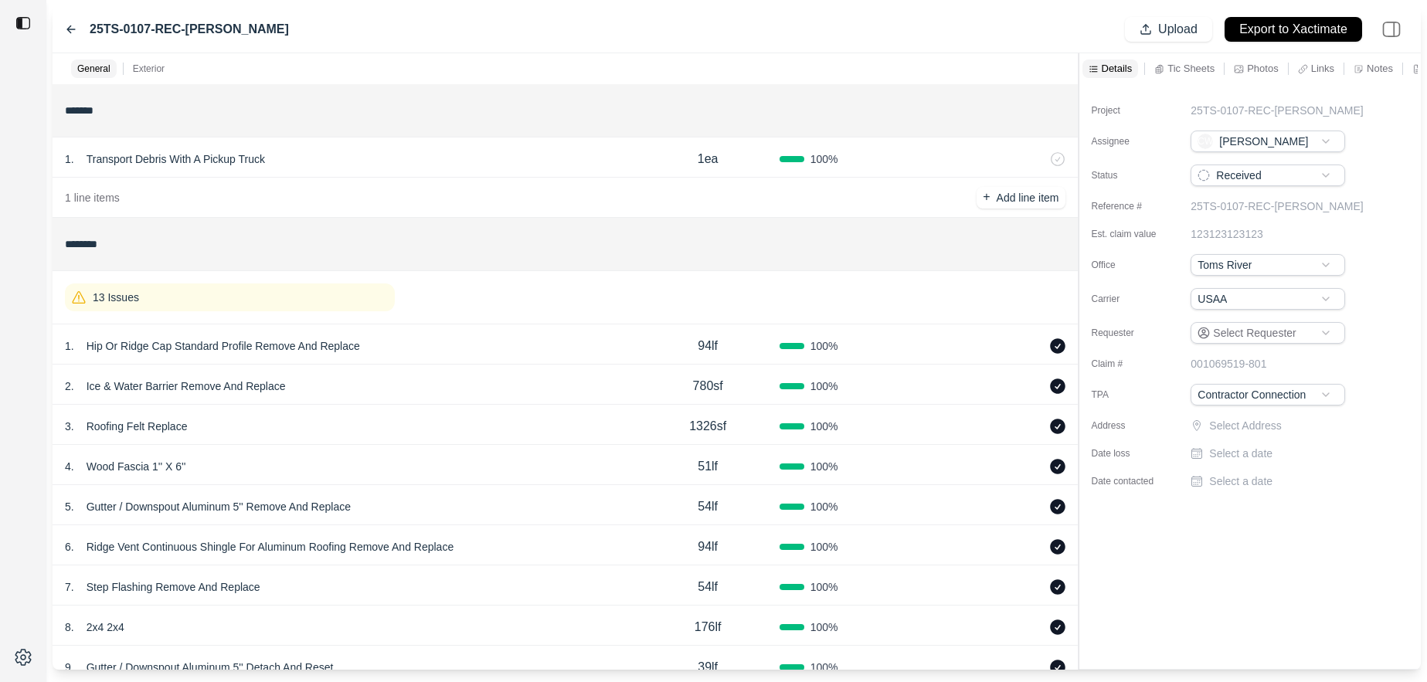
click at [65, 34] on icon at bounding box center [71, 29] width 12 height 12
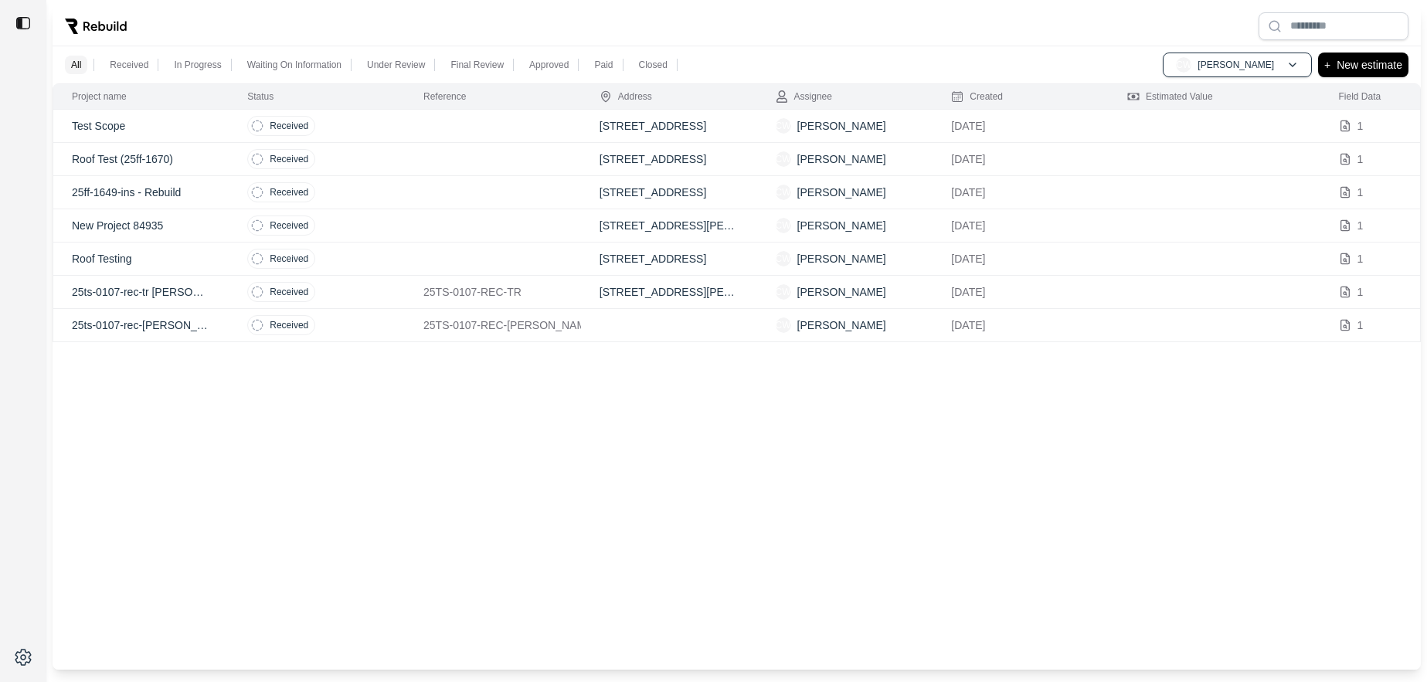
click at [219, 162] on td "Roof Test (25ff-1670)" at bounding box center [141, 159] width 176 height 33
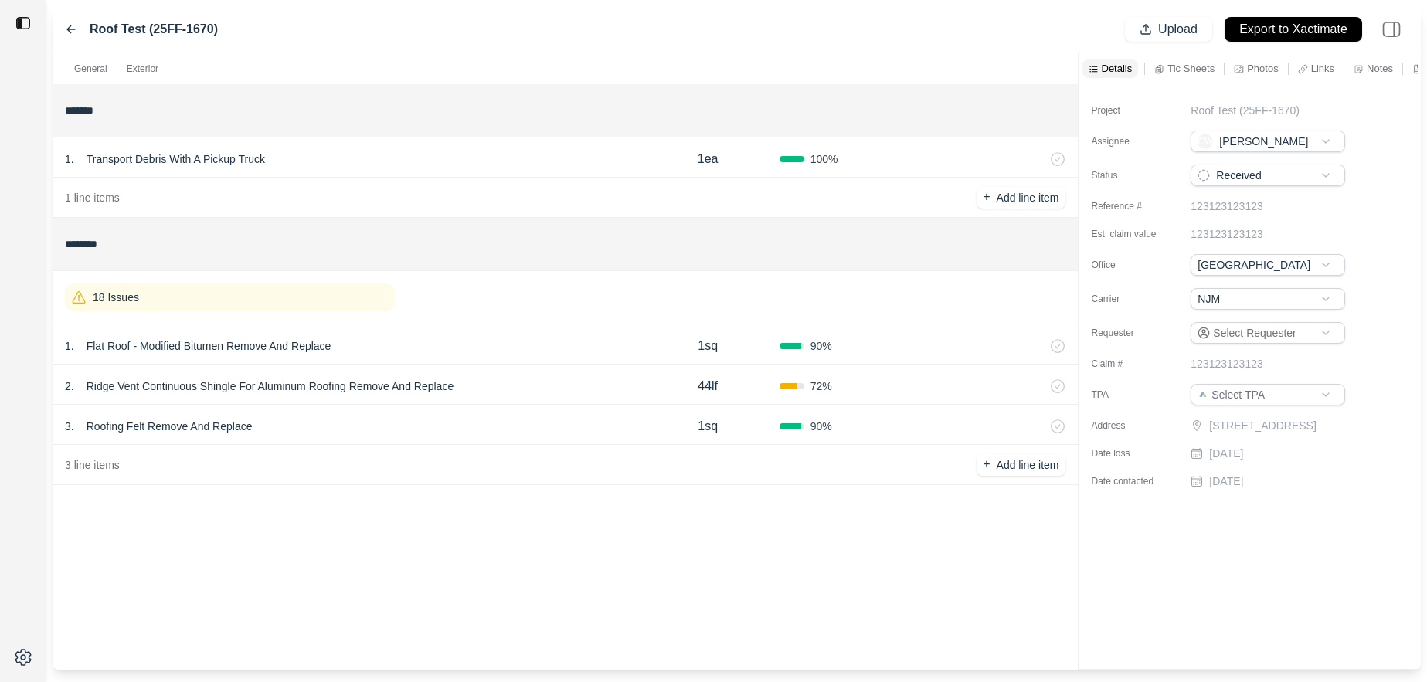
click at [66, 29] on icon at bounding box center [71, 29] width 12 height 12
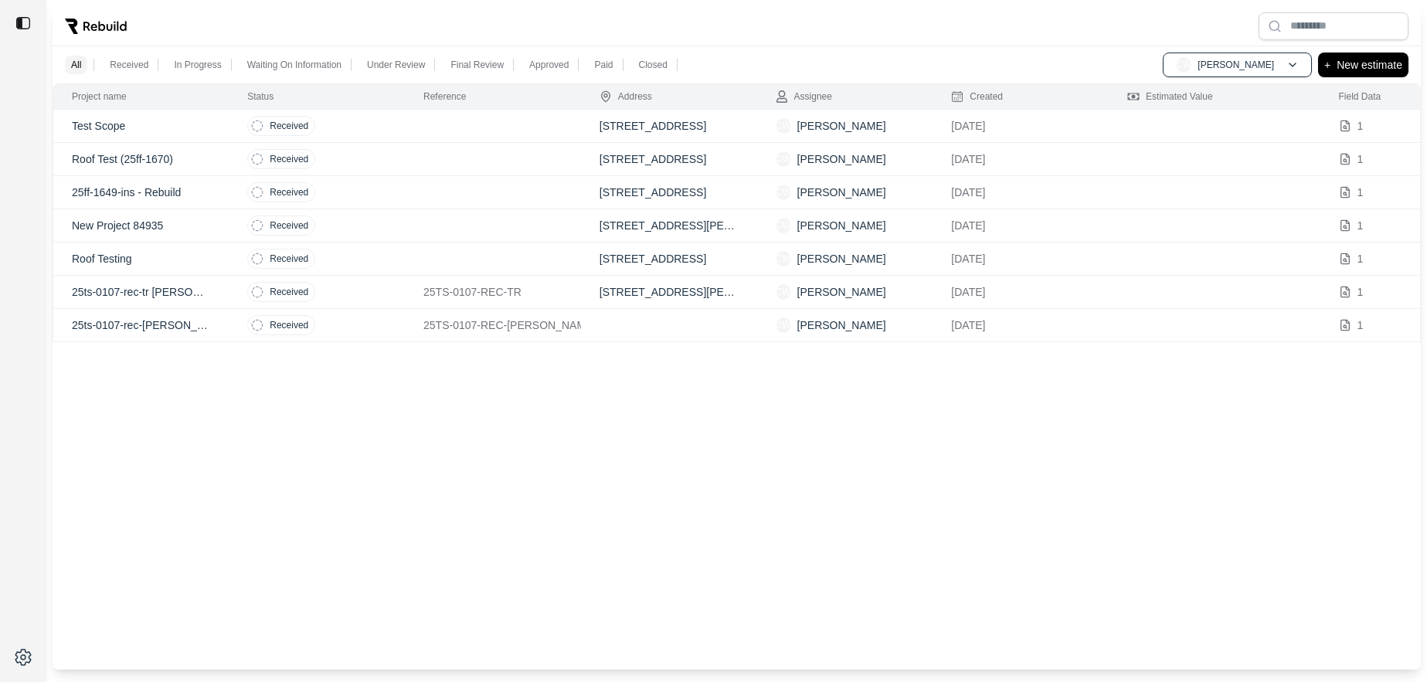
click at [174, 122] on p "Test Scope" at bounding box center [141, 125] width 138 height 15
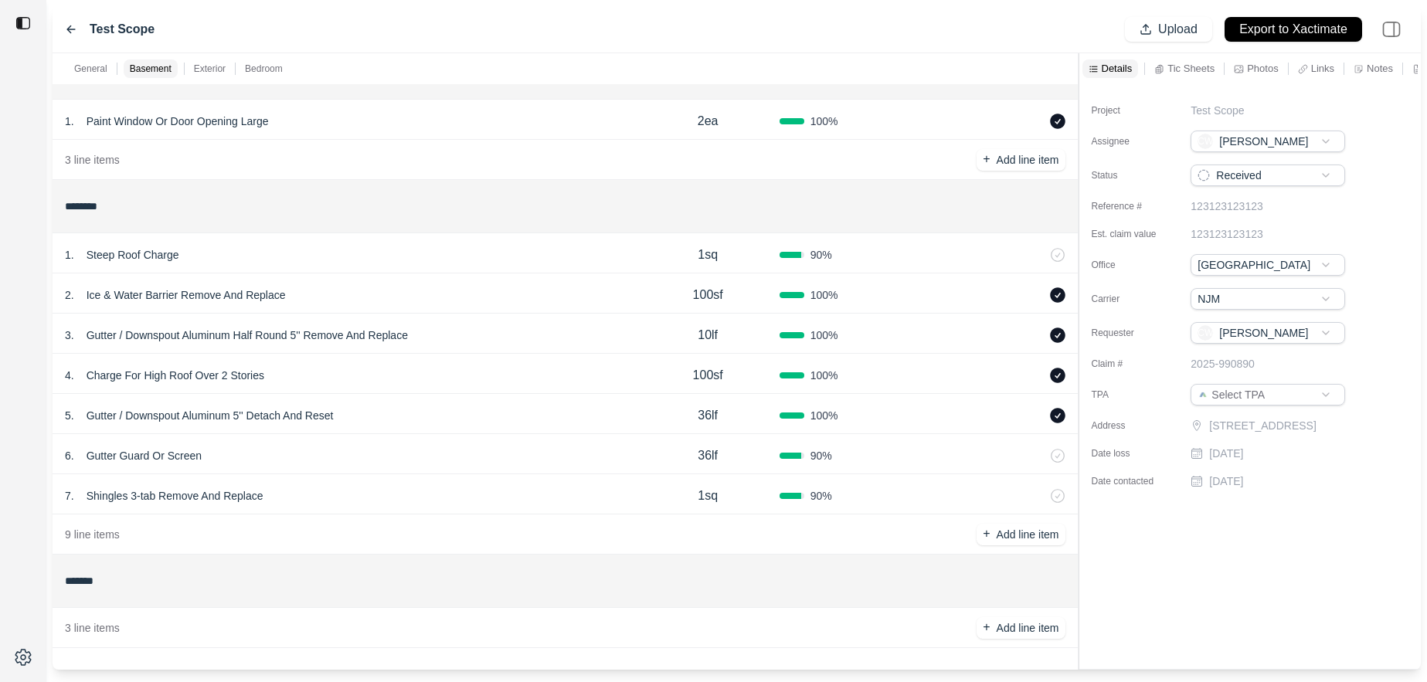
scroll to position [160, 0]
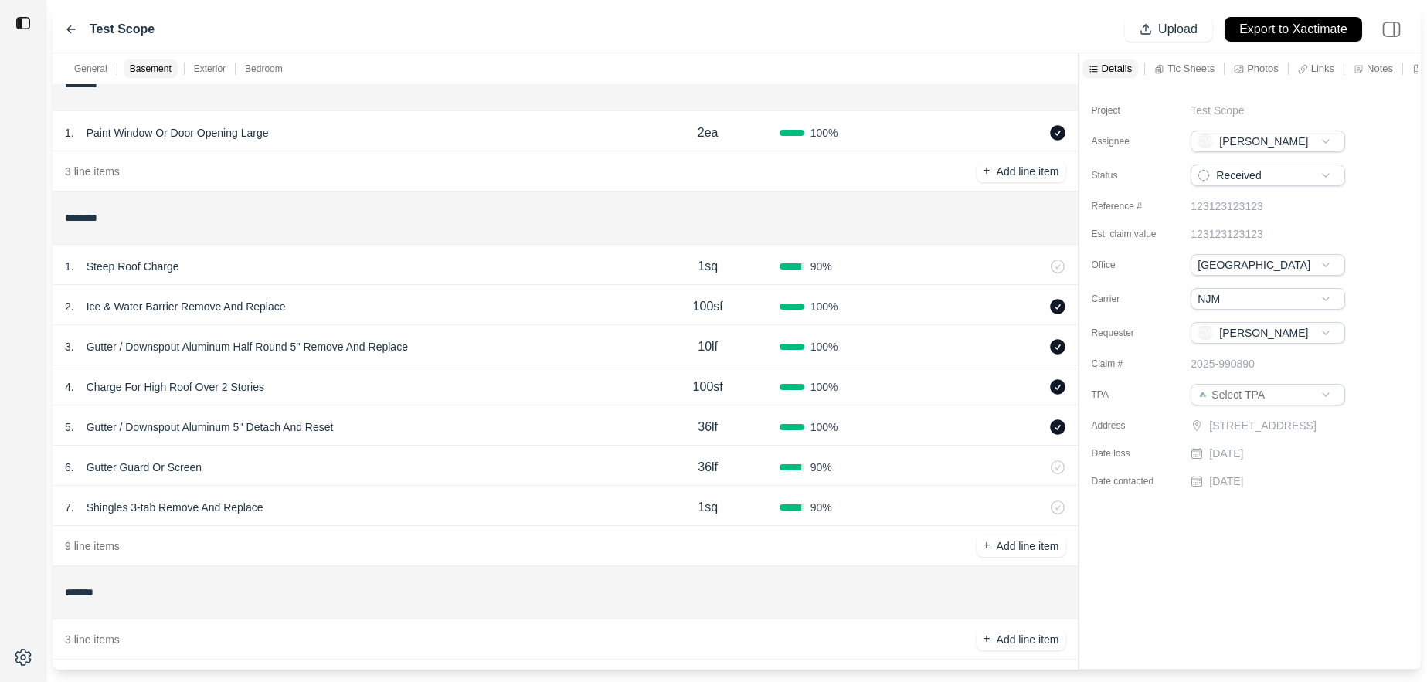
click at [433, 339] on div "3 . Gutter / Downspout Aluminum Half Round 5'' Remove And Replace" at bounding box center [351, 347] width 572 height 22
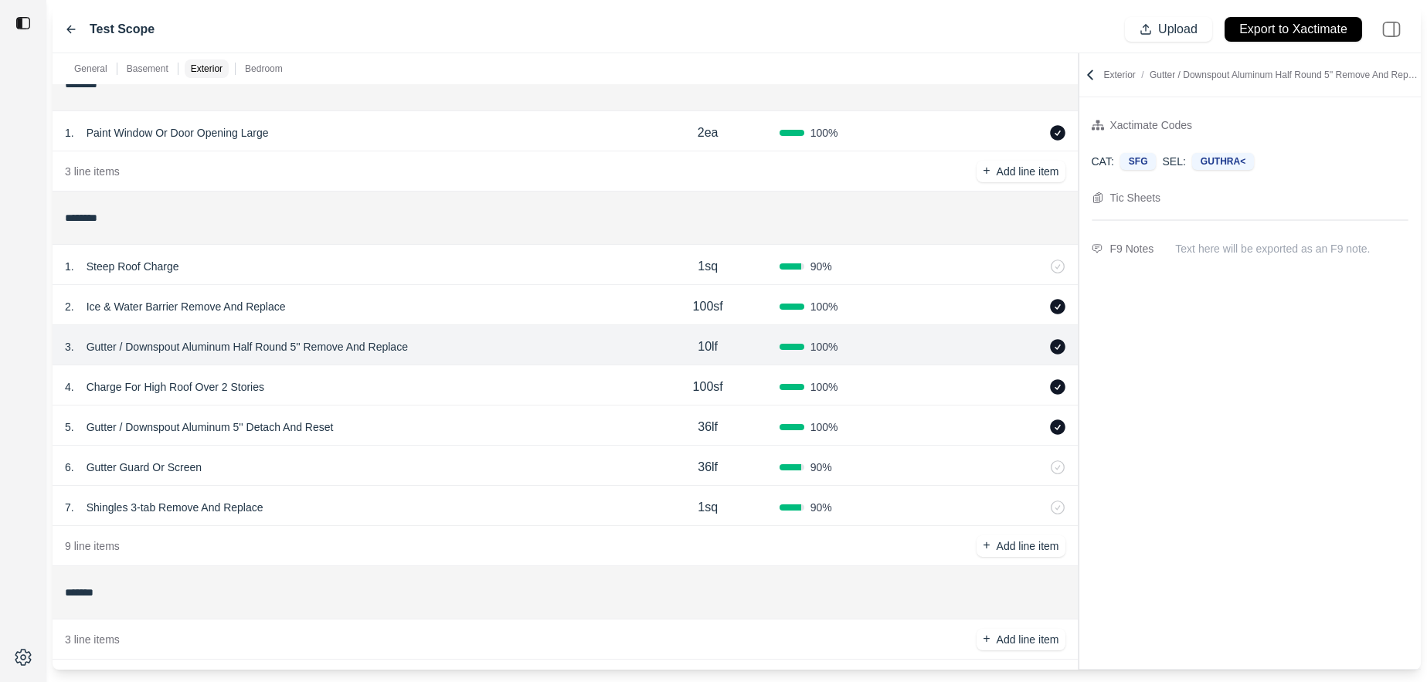
scroll to position [110, 0]
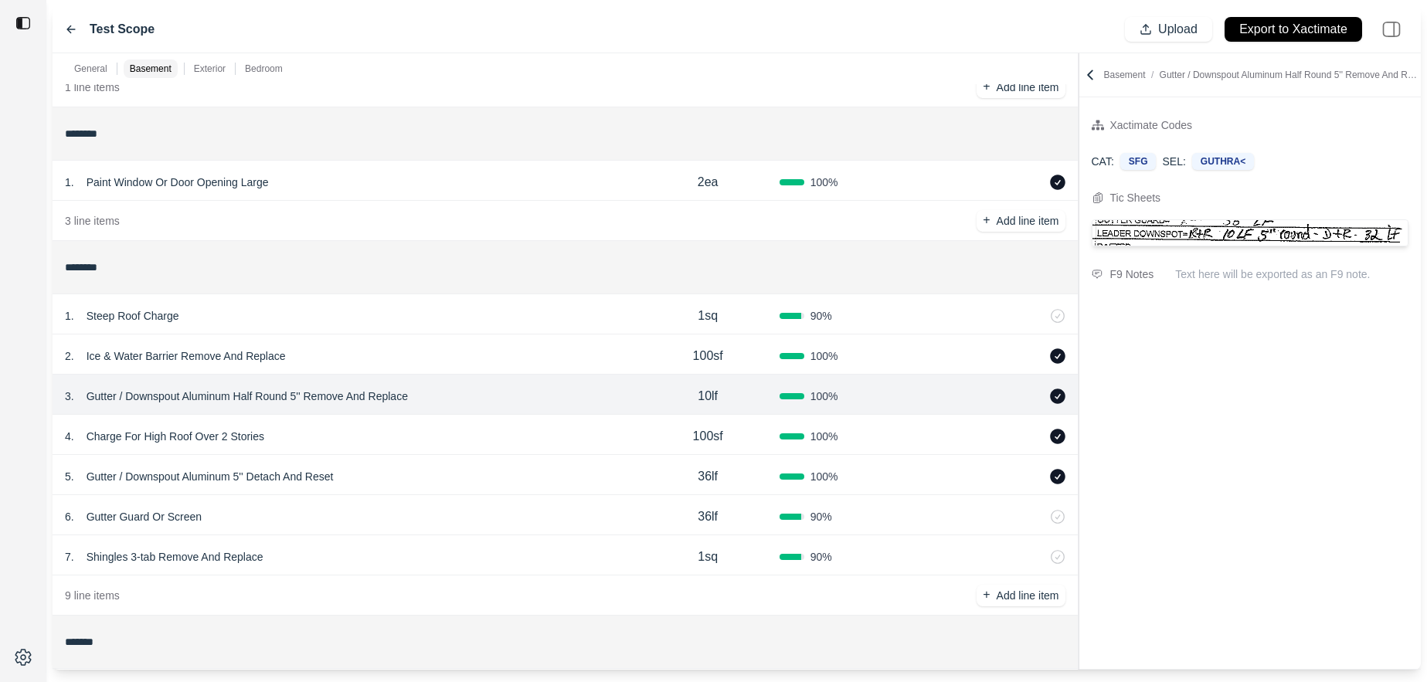
click at [70, 30] on icon at bounding box center [71, 29] width 12 height 12
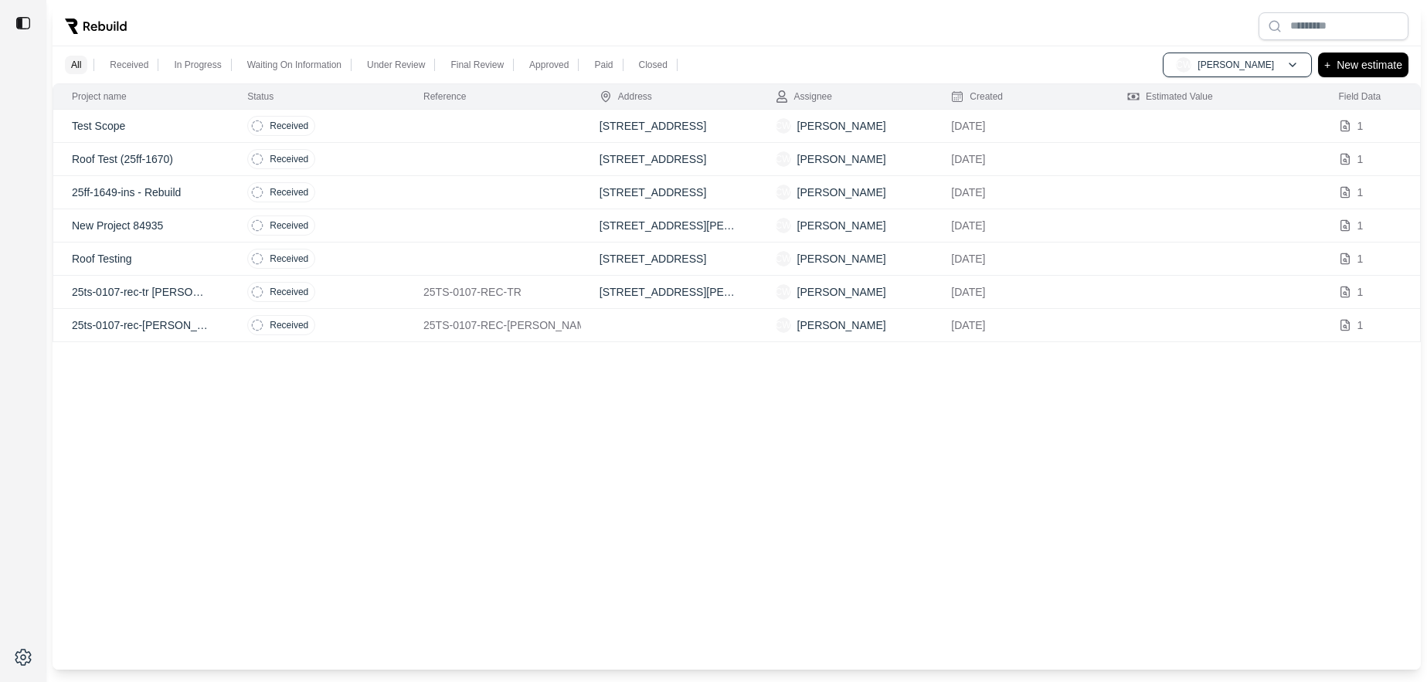
click at [208, 189] on p "25ff-1649-ins - Rebuild" at bounding box center [141, 192] width 138 height 15
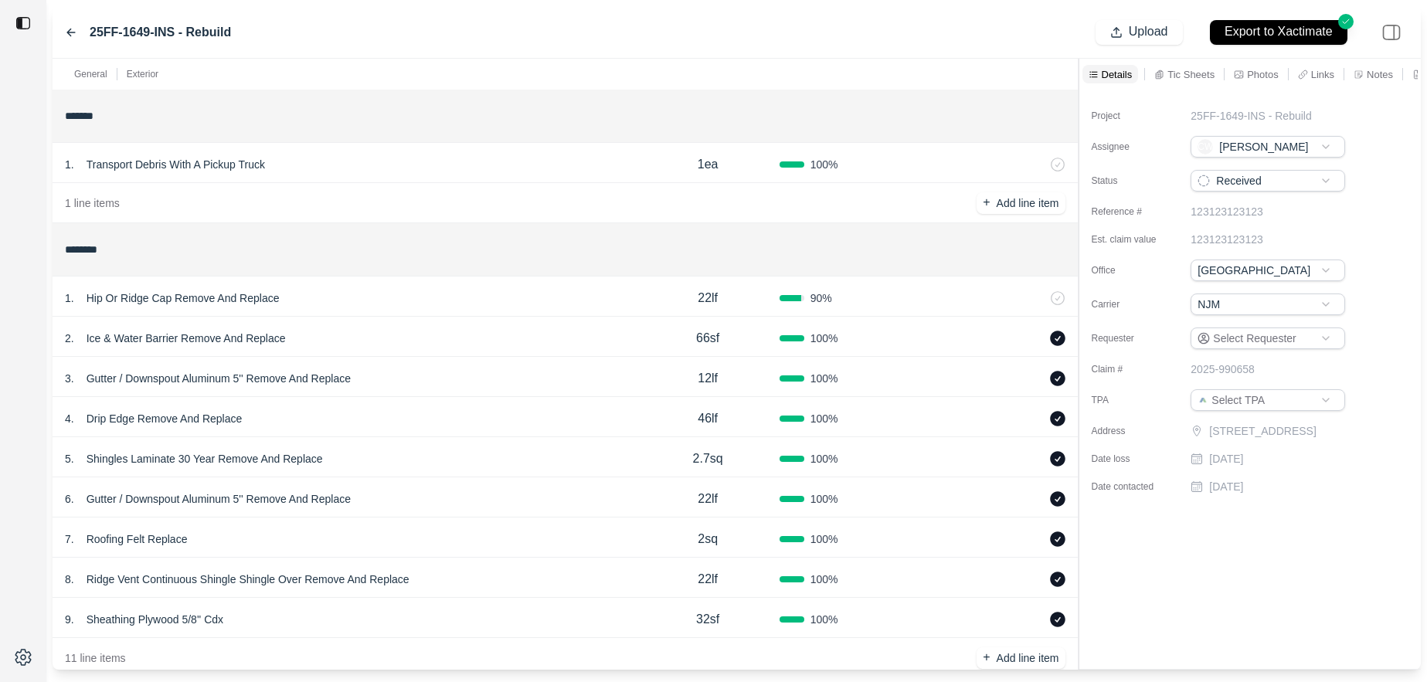
scroll to position [33, 0]
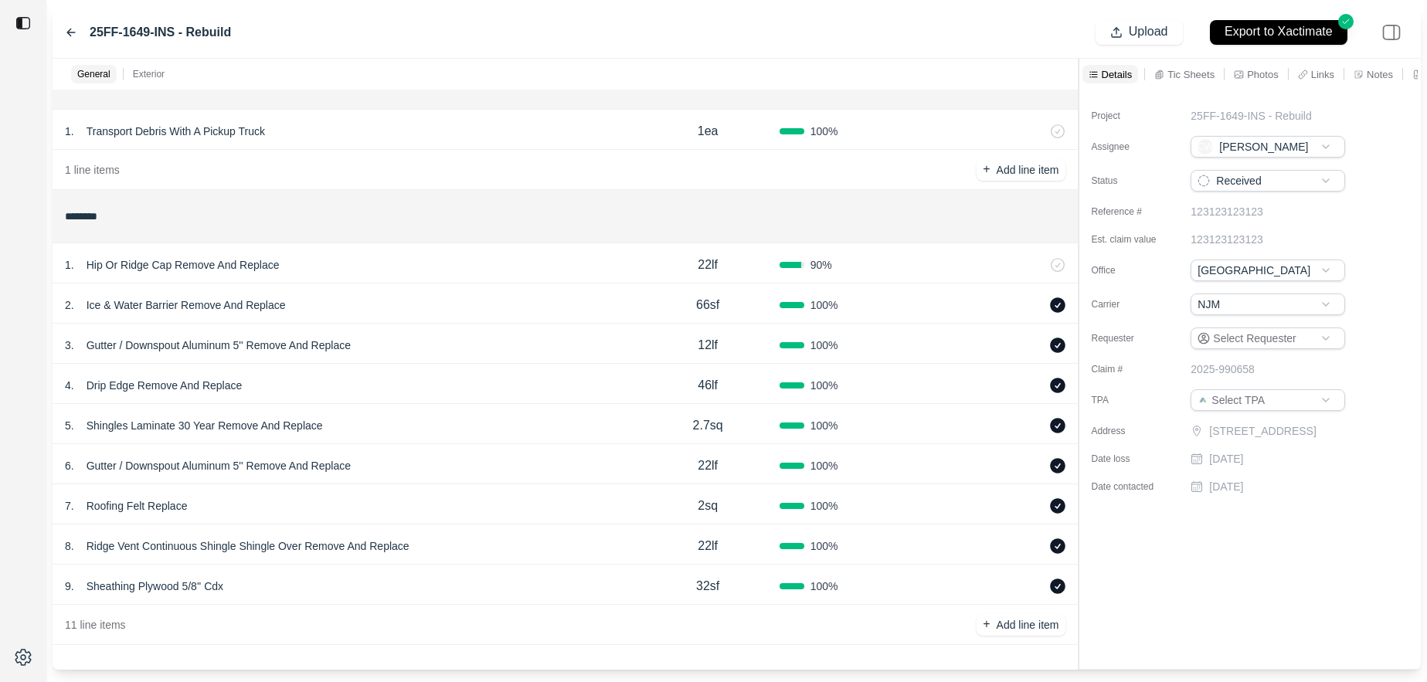
click at [596, 432] on div "5 . Shingles Laminate 30 Year Remove And Replace" at bounding box center [351, 426] width 572 height 22
